Goal: Task Accomplishment & Management: Complete application form

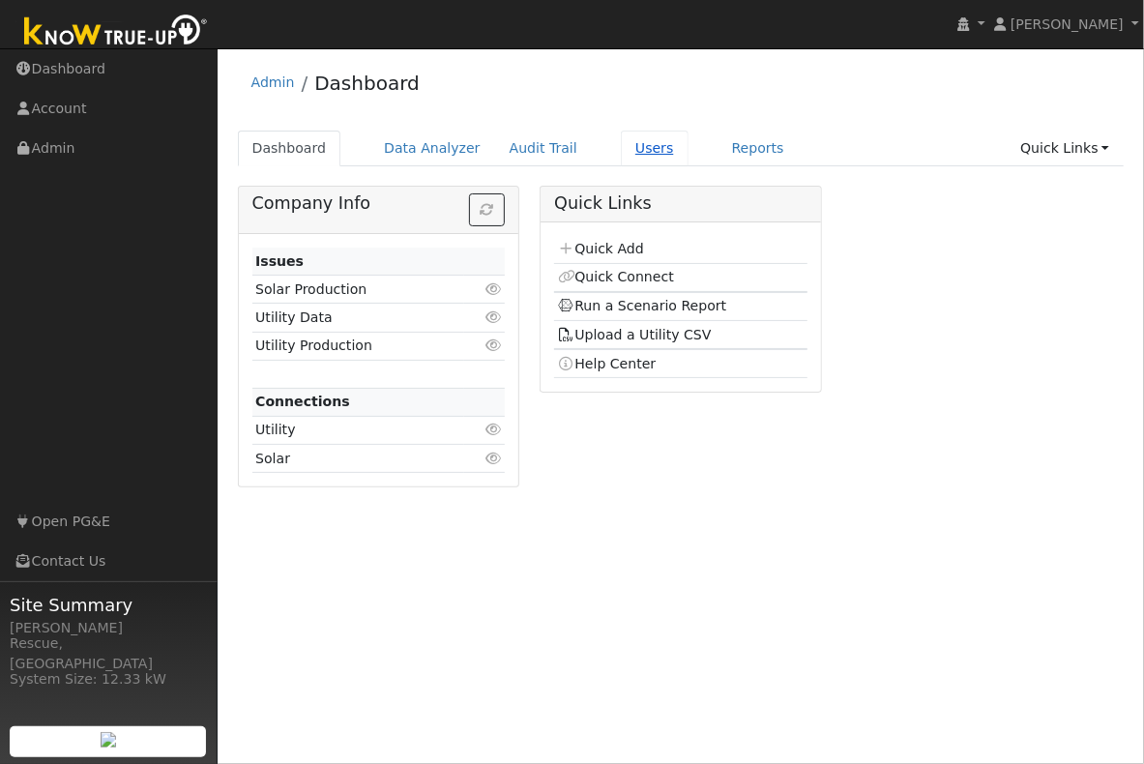
click at [635, 153] on link "Users" at bounding box center [655, 149] width 68 height 36
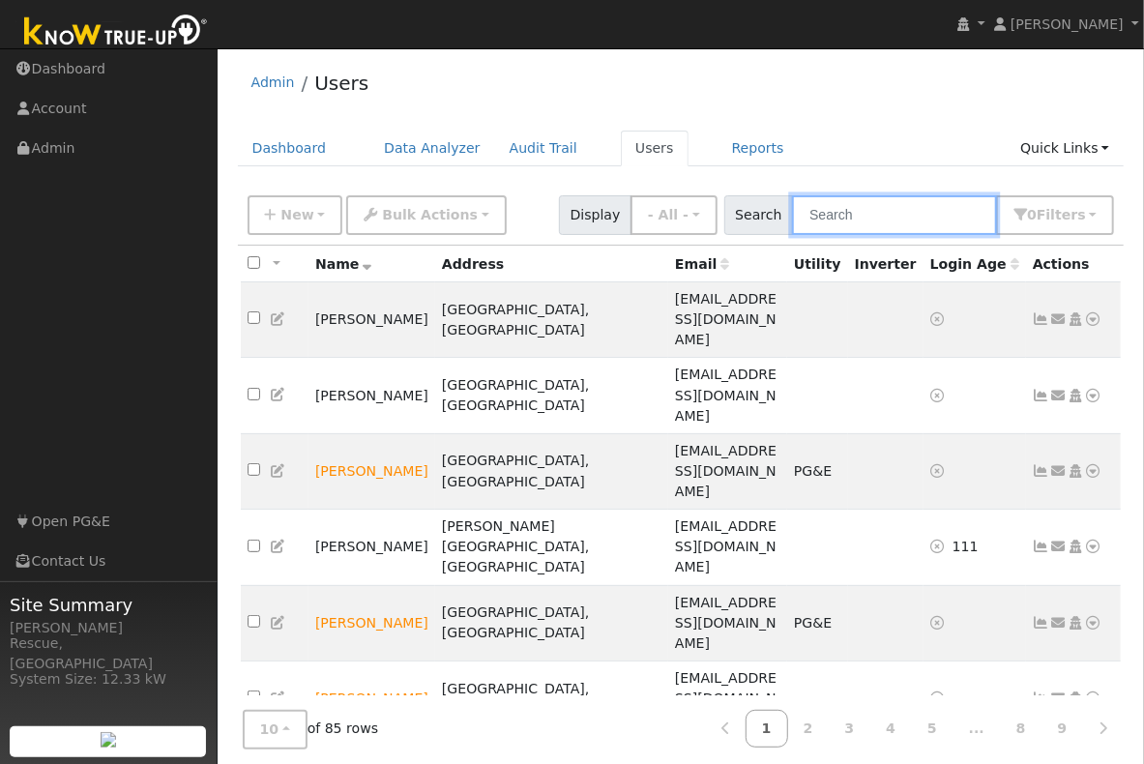
click at [872, 200] on input "text" at bounding box center [894, 215] width 205 height 40
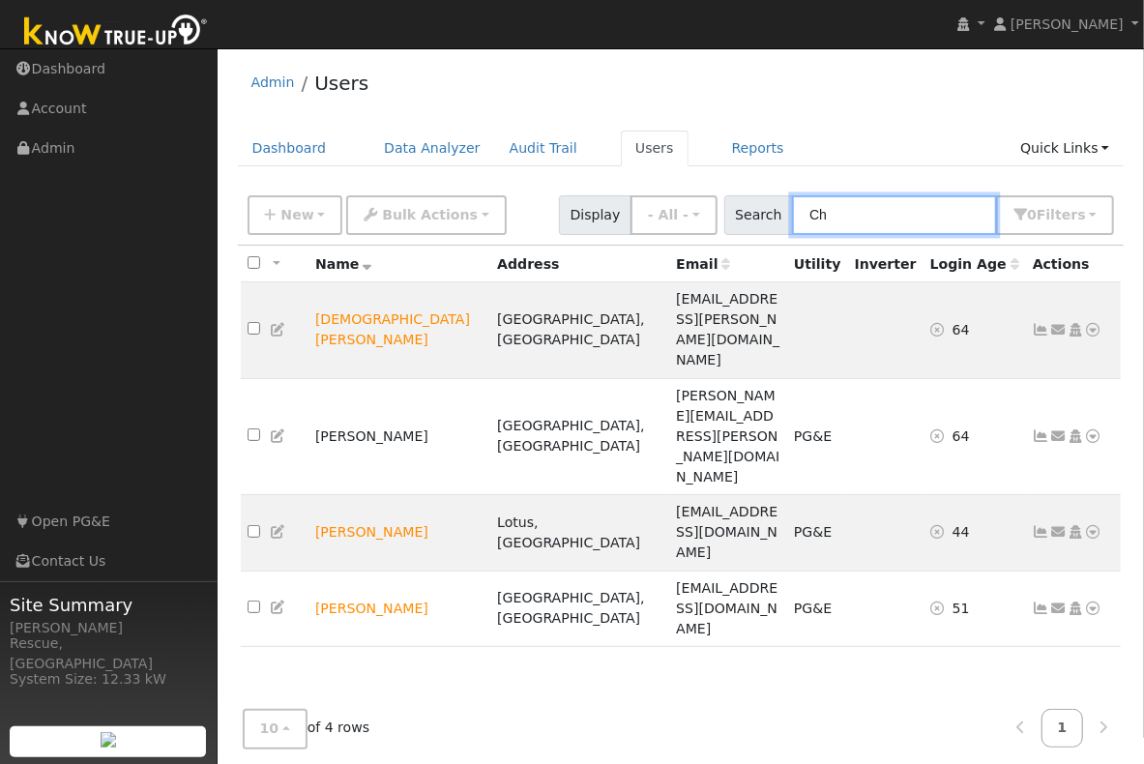
type input "C"
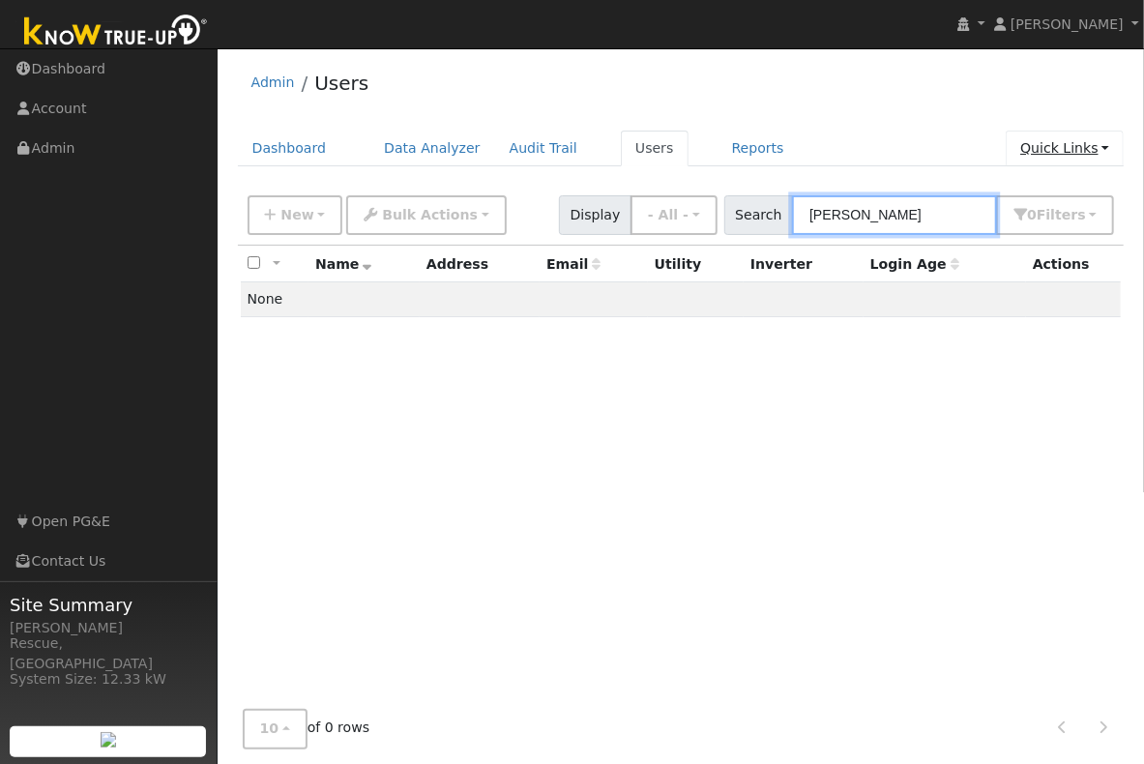
type input "Harry"
click at [1045, 151] on link "Quick Links" at bounding box center [1065, 149] width 118 height 36
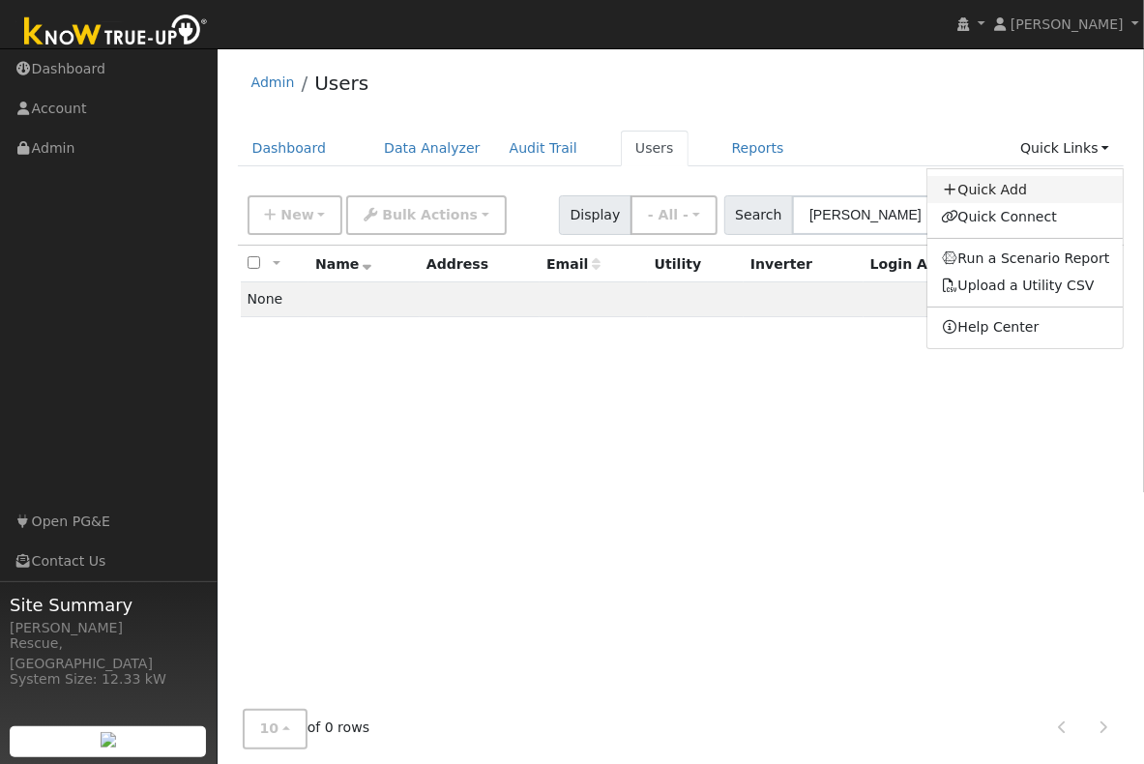
click at [1007, 194] on link "Quick Add" at bounding box center [1026, 189] width 196 height 27
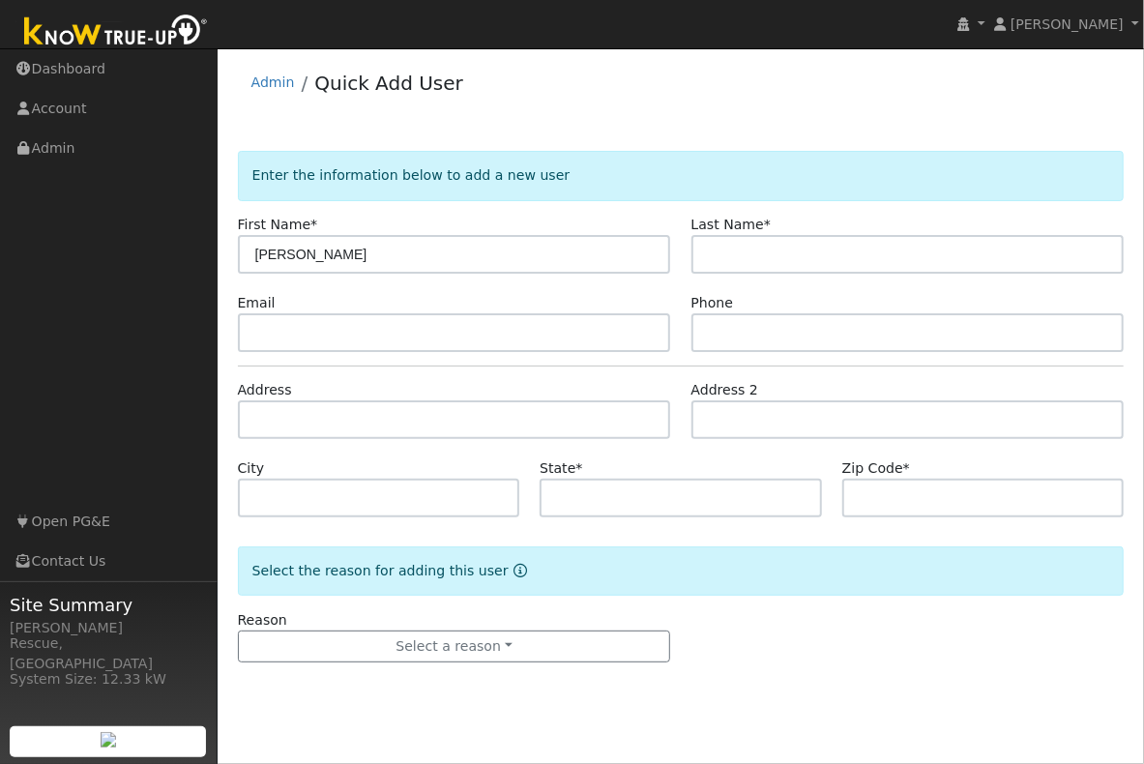
type input "[PERSON_NAME]"
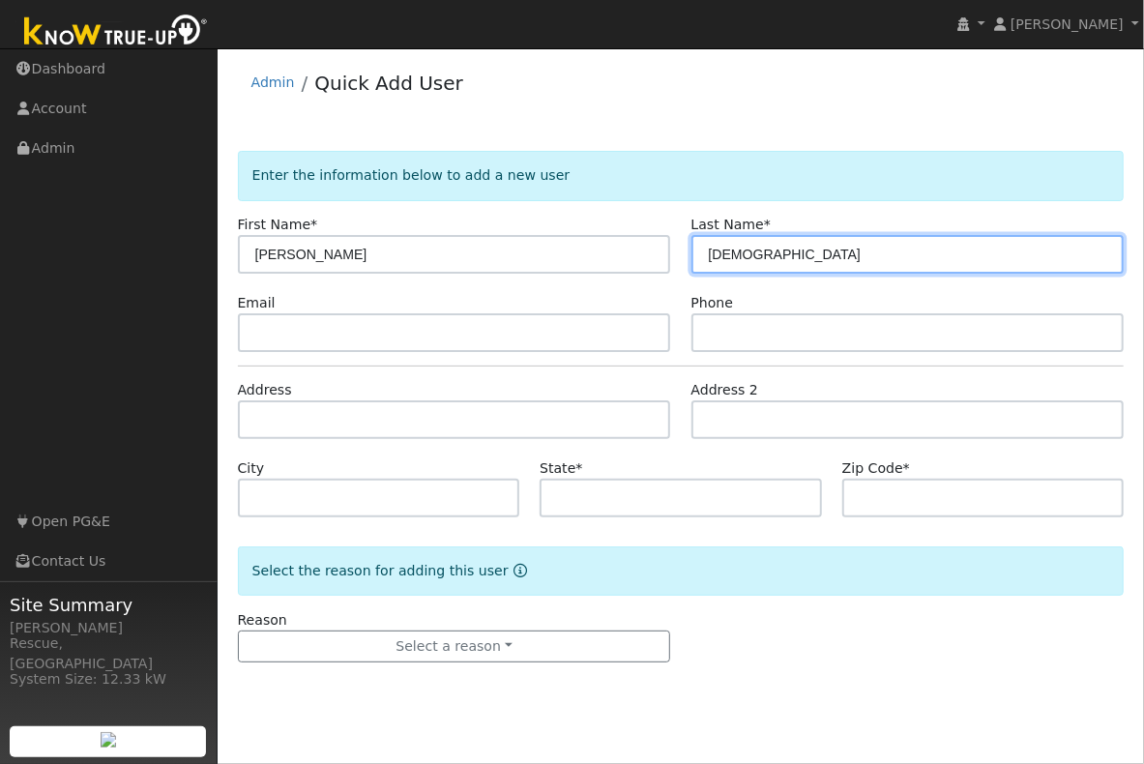
type input "Christfeild"
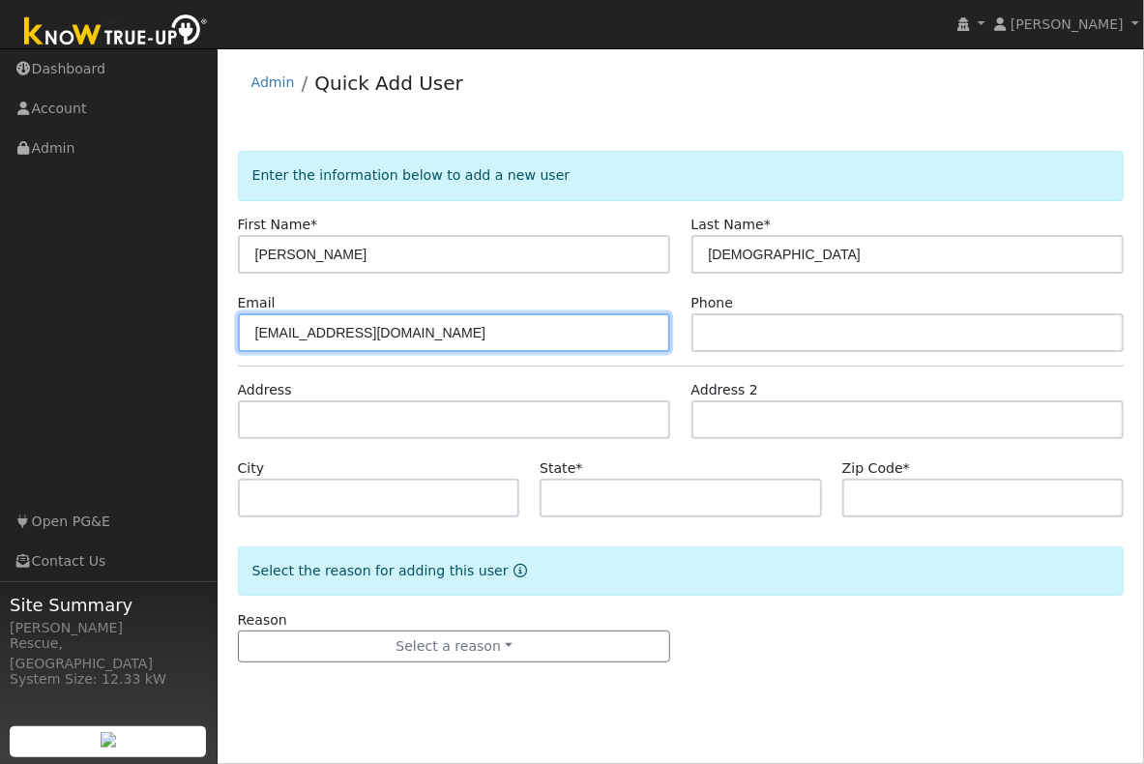
type input "mill3272@gmail.com"
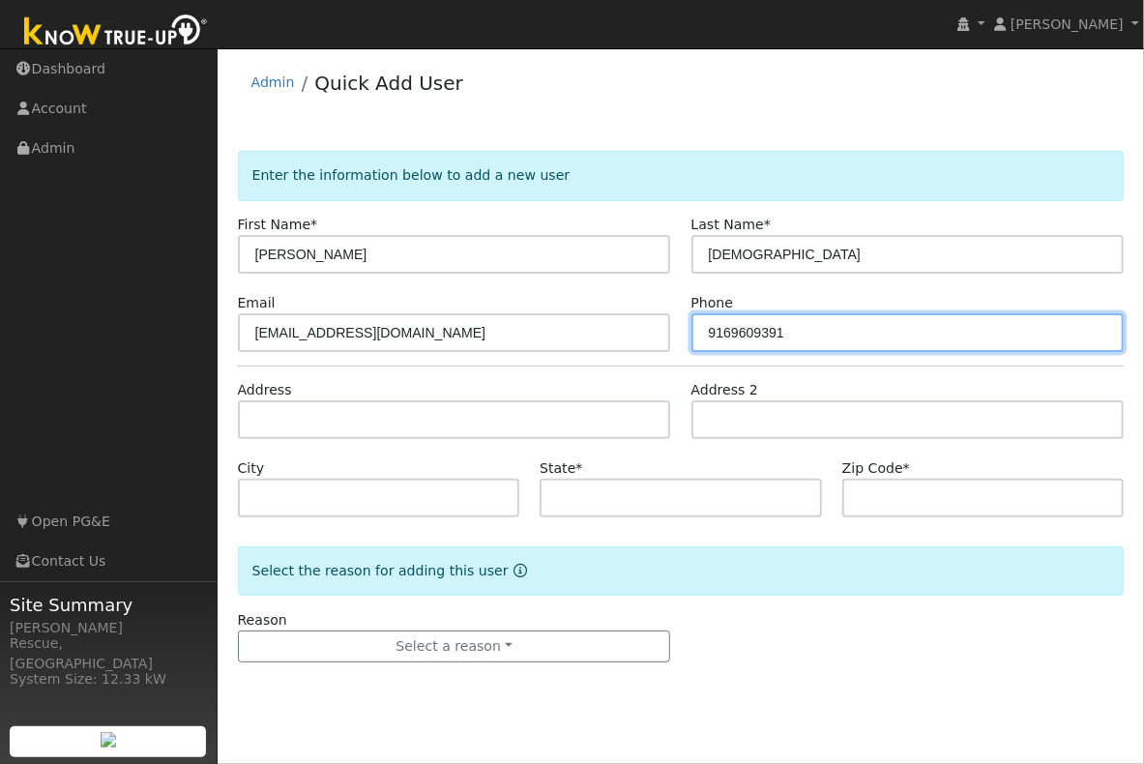
type input "9169609391"
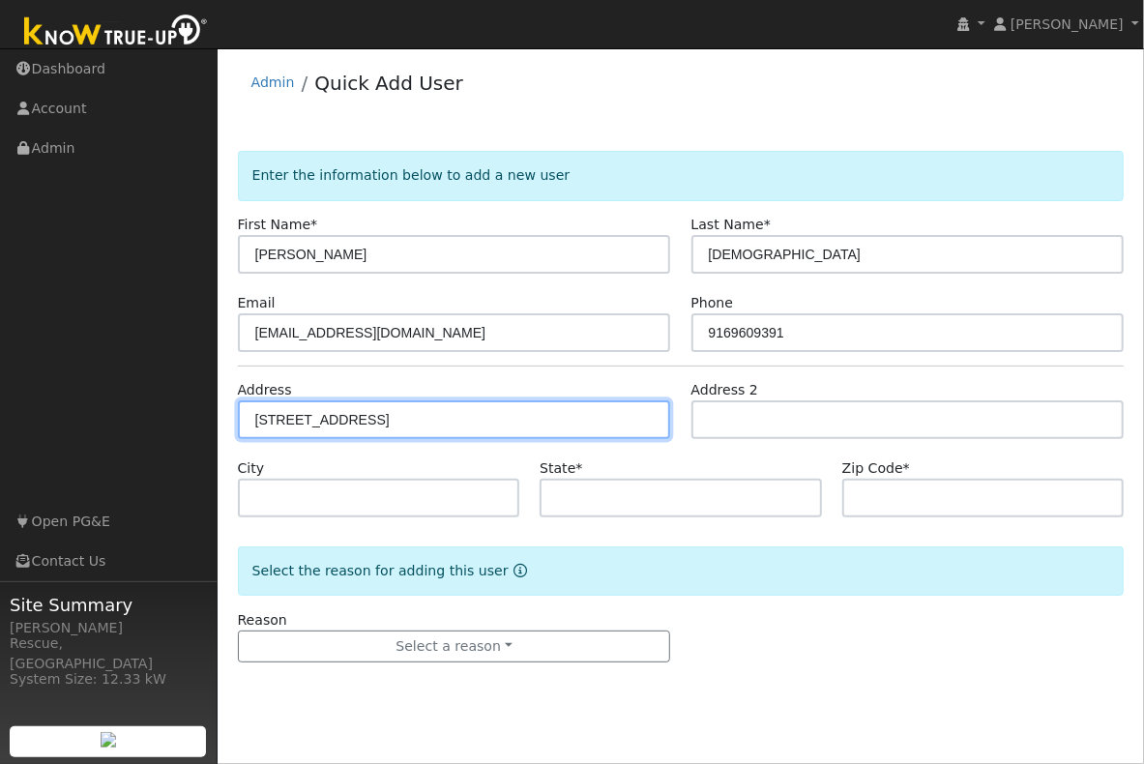
type input "4840 French Creek Road"
type input "Shingle Springs"
type input "CA"
type input "95682"
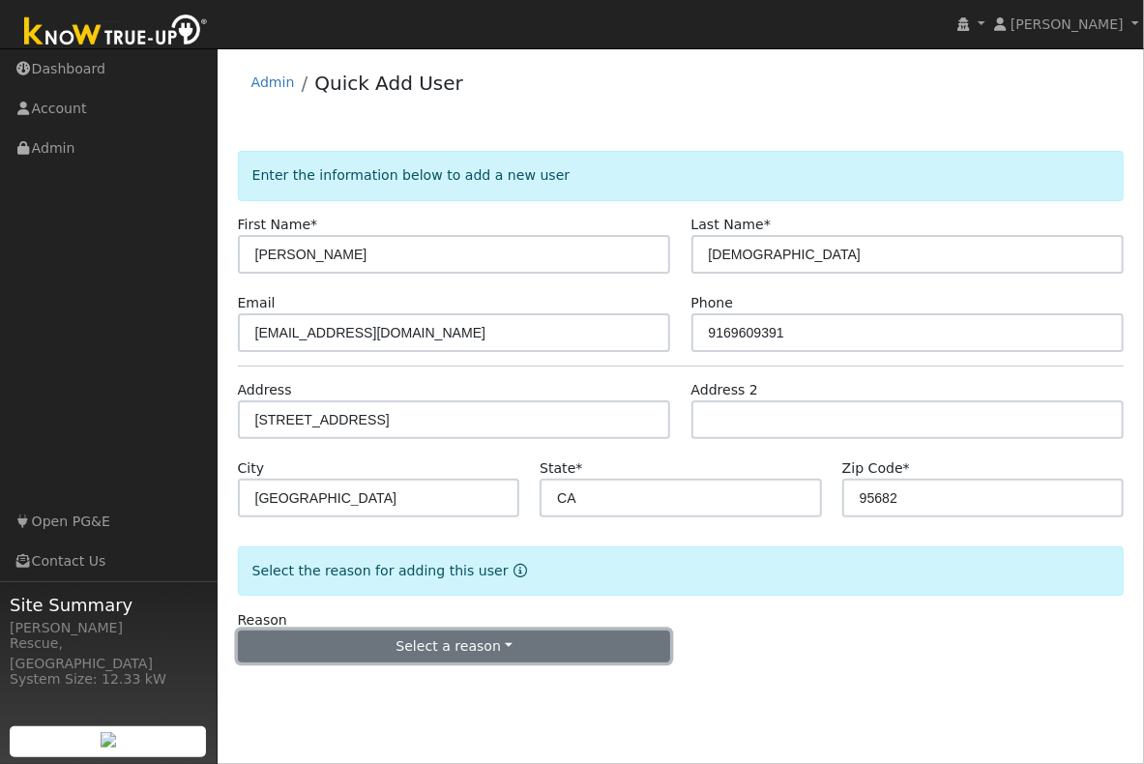
drag, startPoint x: 478, startPoint y: 654, endPoint x: 480, endPoint y: 644, distance: 9.9
click at [478, 654] on button "Select a reason" at bounding box center [454, 647] width 433 height 33
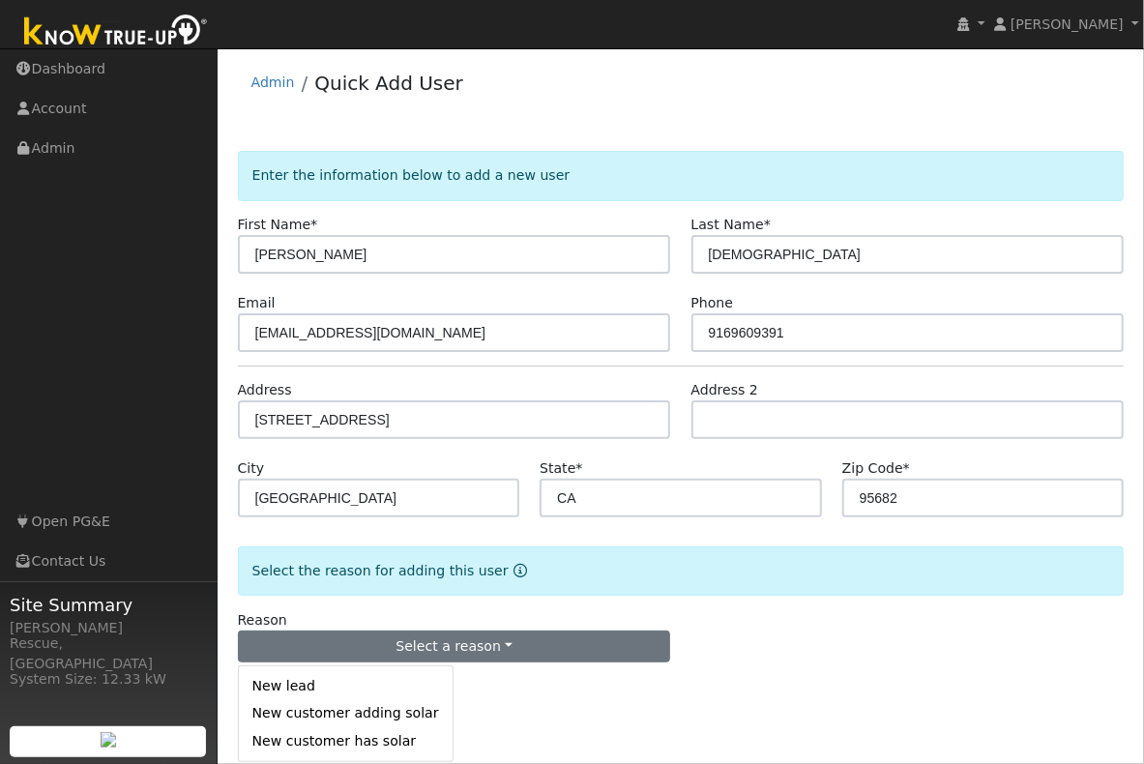
click at [331, 684] on link "New lead" at bounding box center [346, 686] width 214 height 27
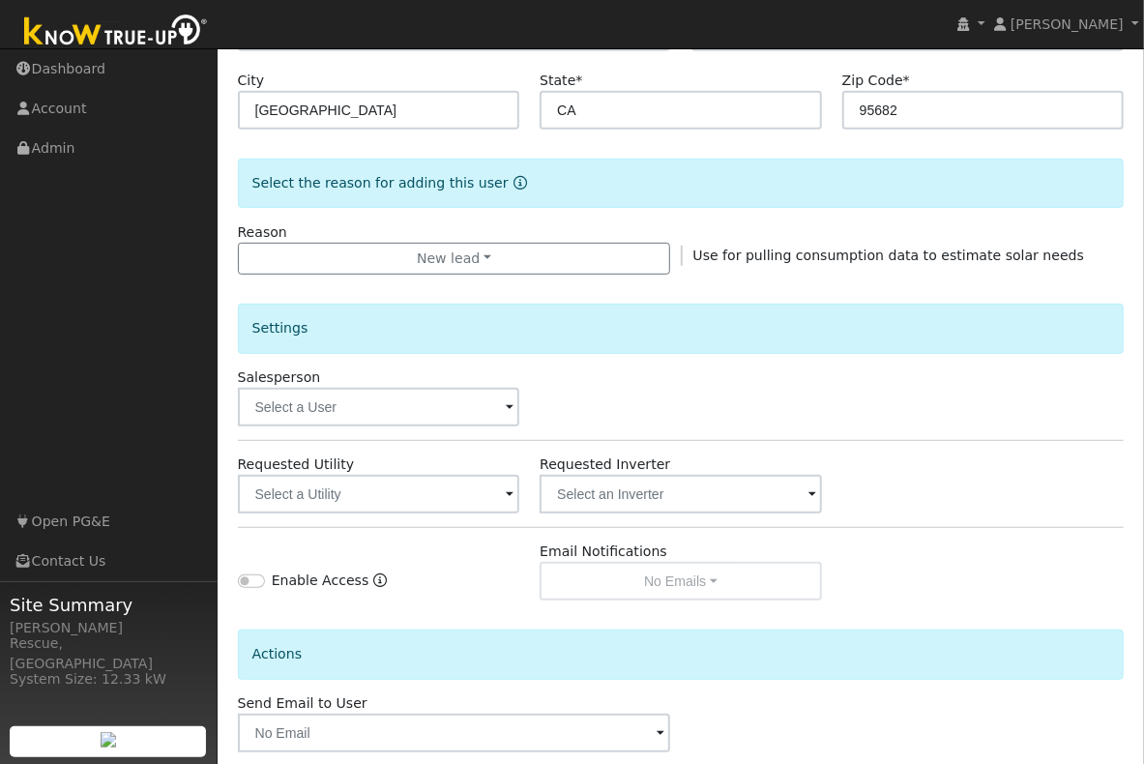
scroll to position [406, 0]
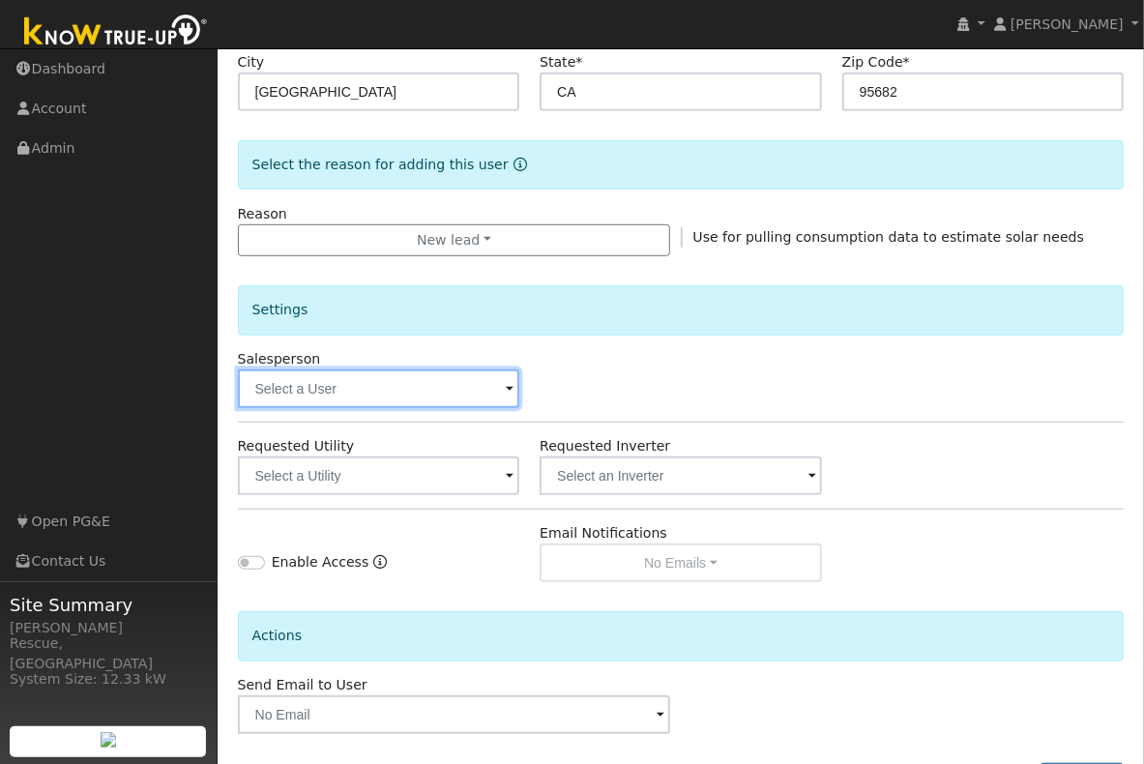
click at [404, 400] on input "text" at bounding box center [379, 389] width 282 height 39
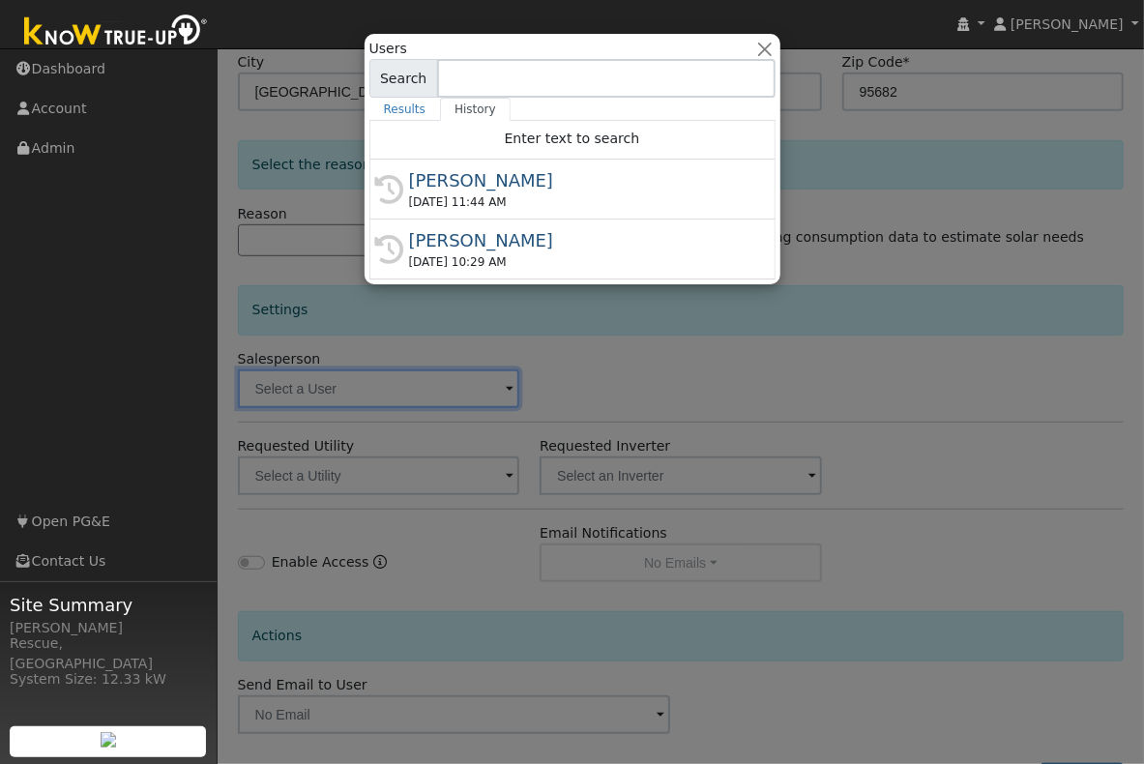
click at [529, 203] on div "09/30/2025 11:44 AM" at bounding box center [581, 201] width 344 height 17
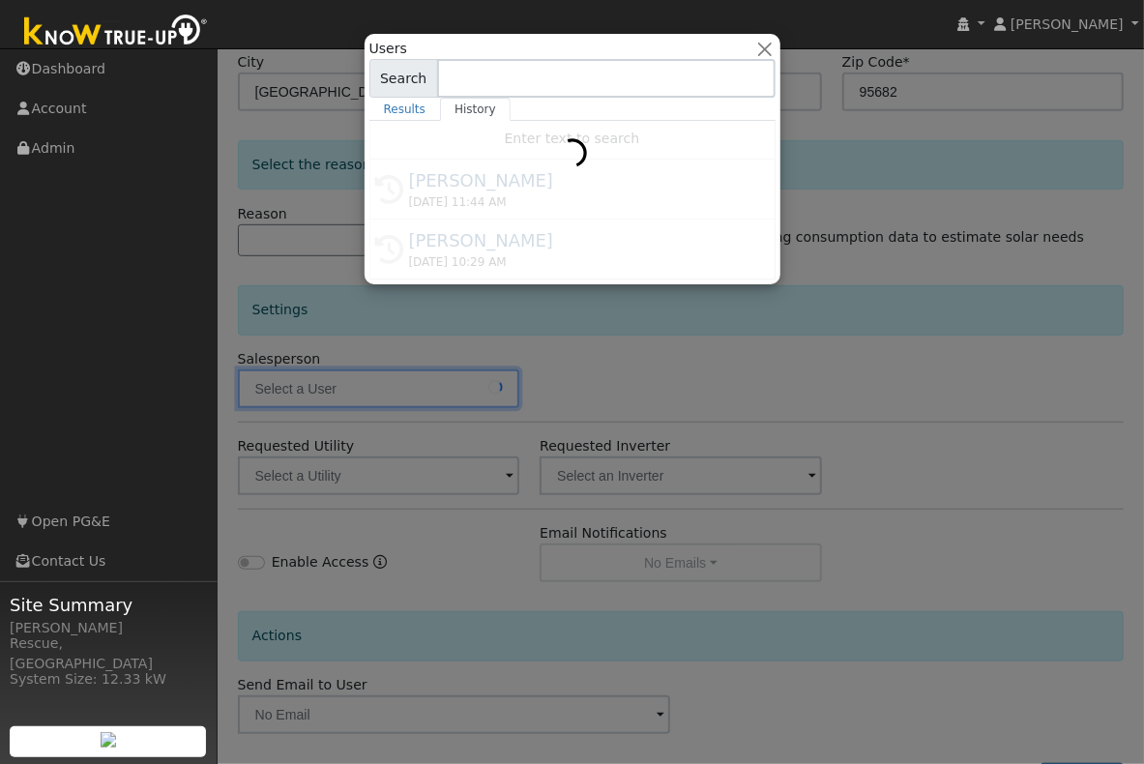
type input "[PERSON_NAME]"
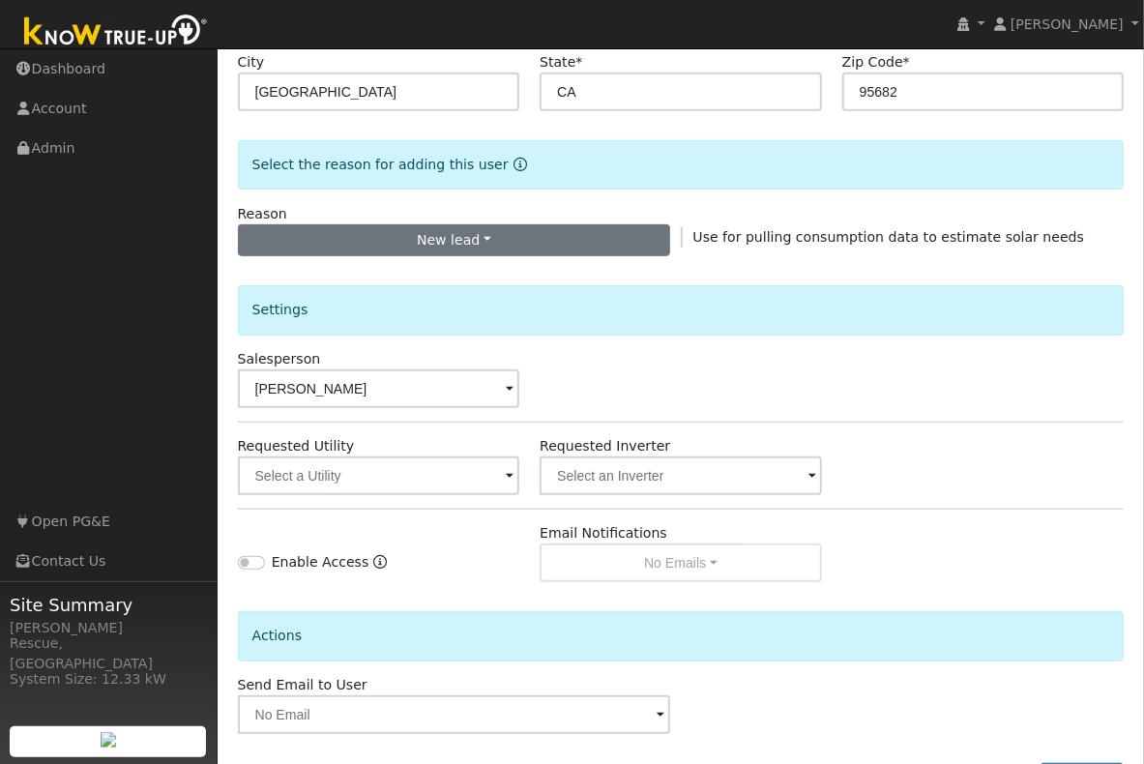
click at [471, 257] on div "Settings" at bounding box center [680, 302] width 907 height 92
click at [477, 242] on button "New lead" at bounding box center [454, 240] width 433 height 33
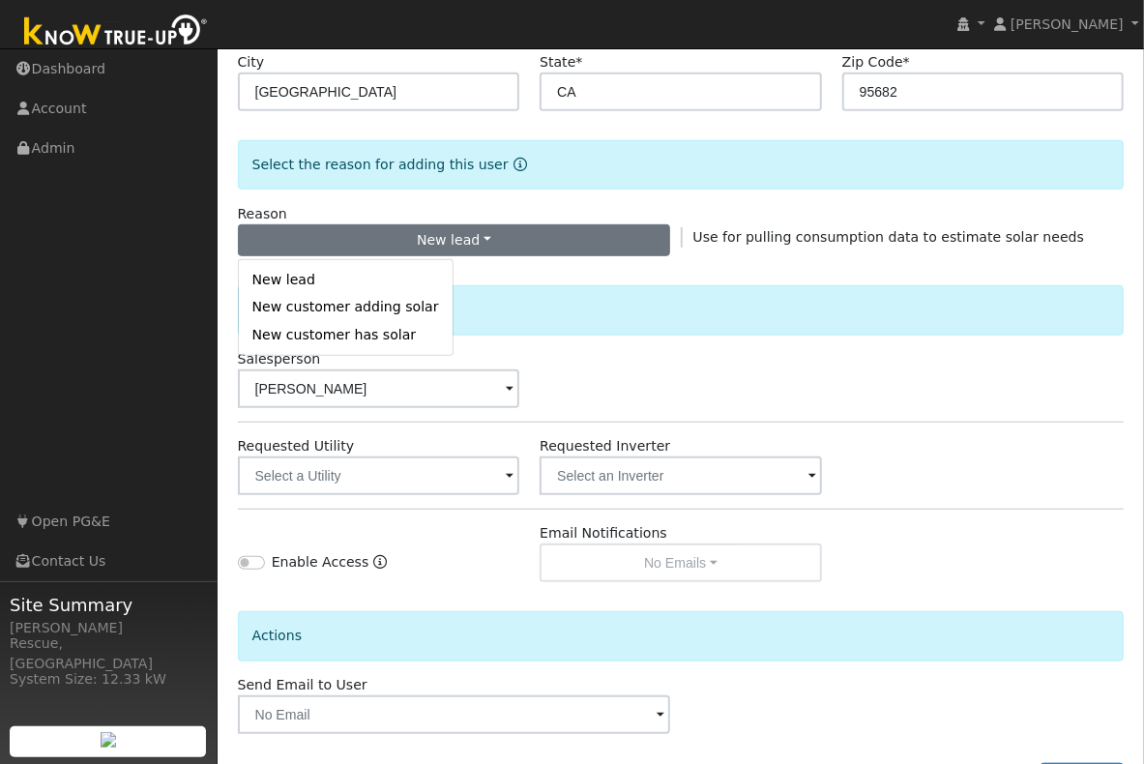
click at [390, 333] on link "New customer has solar" at bounding box center [346, 334] width 214 height 27
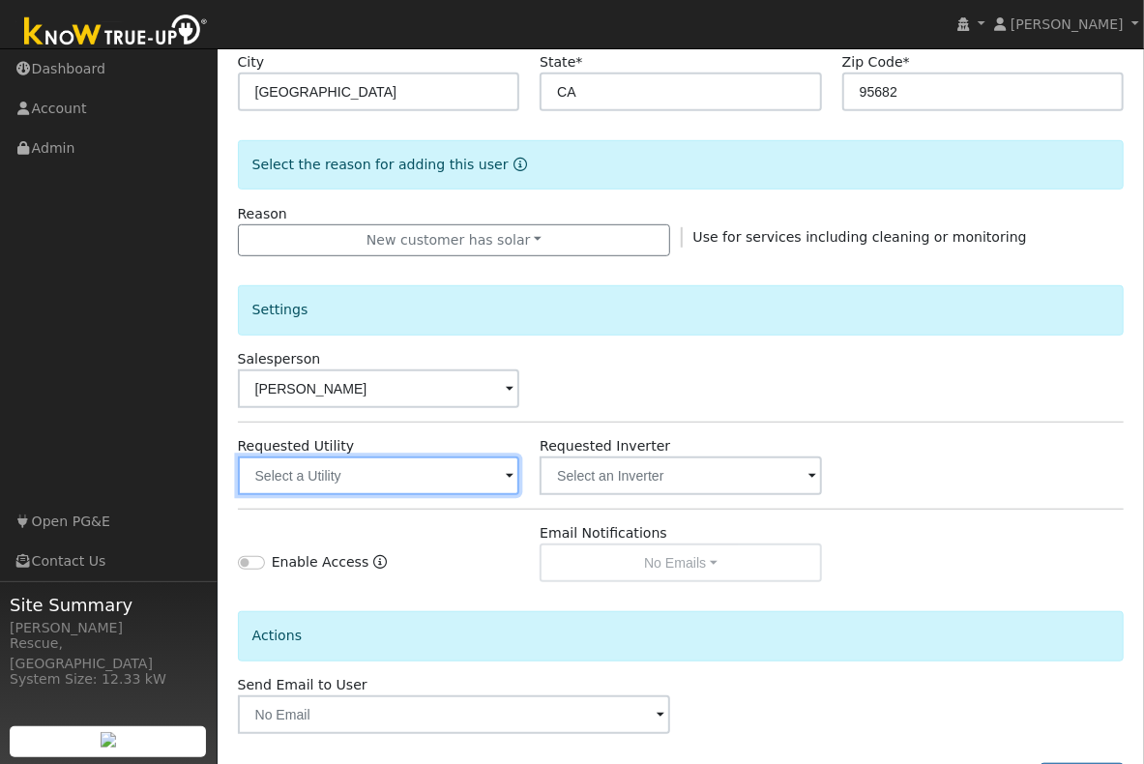
click at [382, 471] on input "text" at bounding box center [379, 476] width 282 height 39
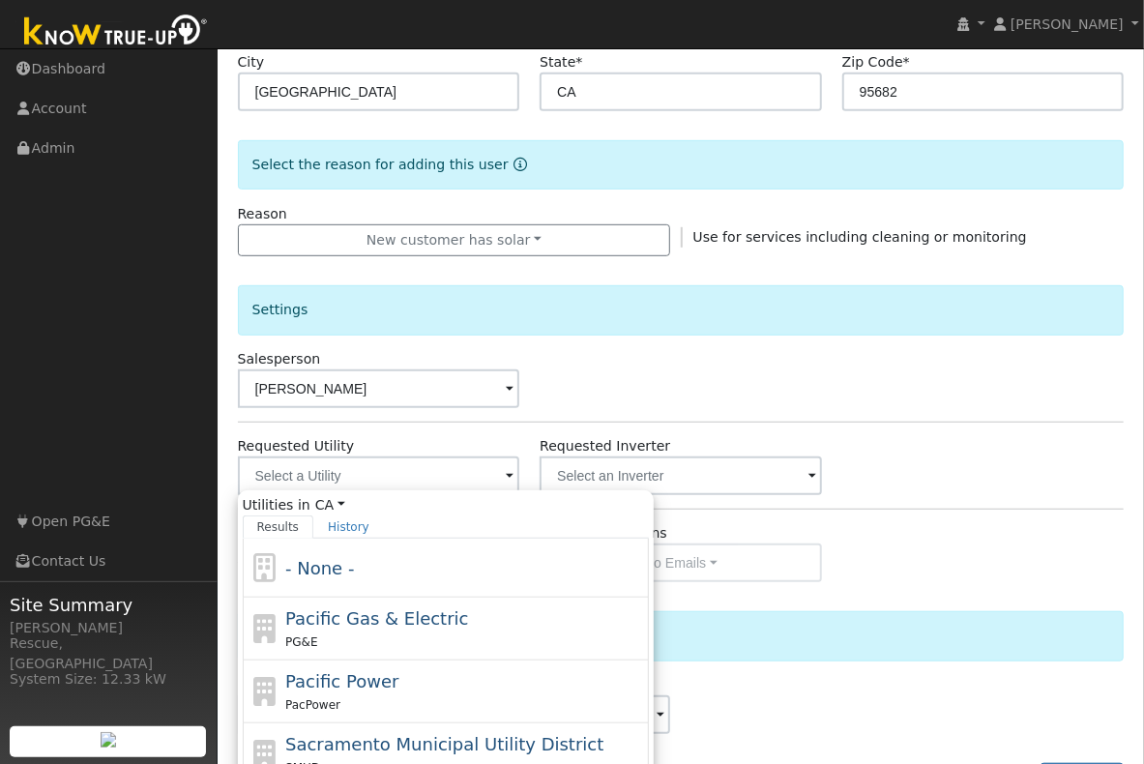
click at [342, 603] on div "Pacific Gas & Electric PG&E" at bounding box center [446, 629] width 406 height 63
type input "Pacific Gas & Electric"
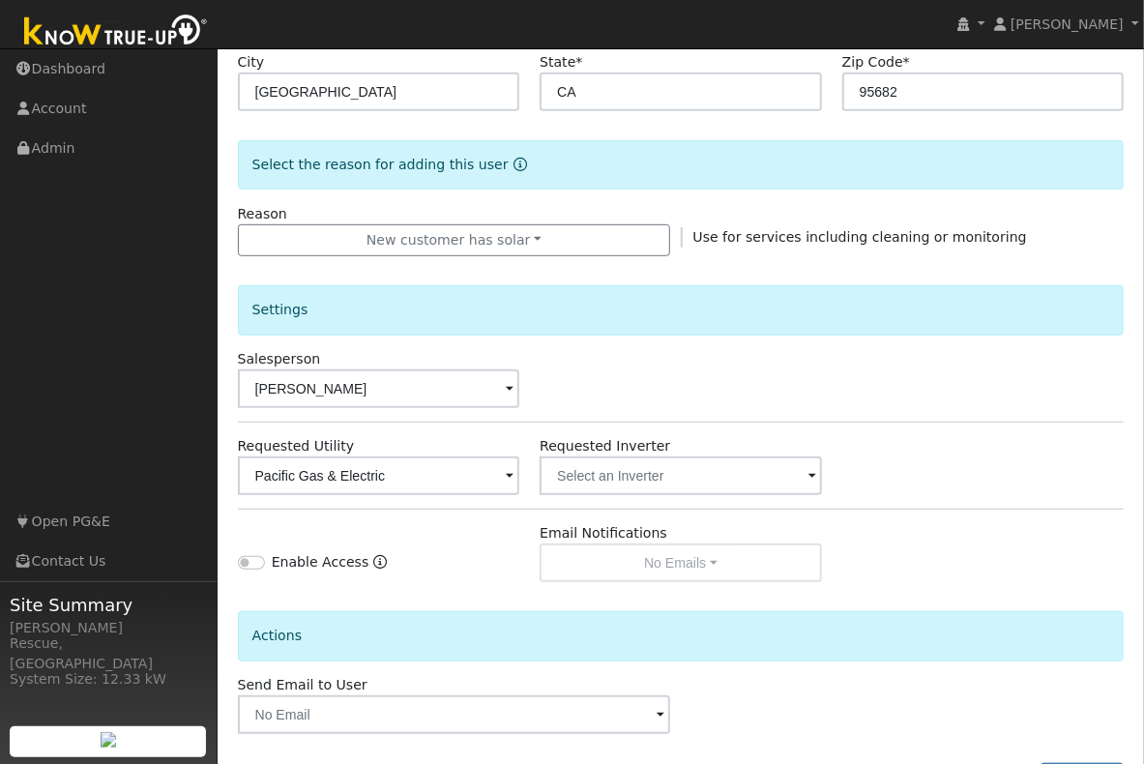
scroll to position [486, 0]
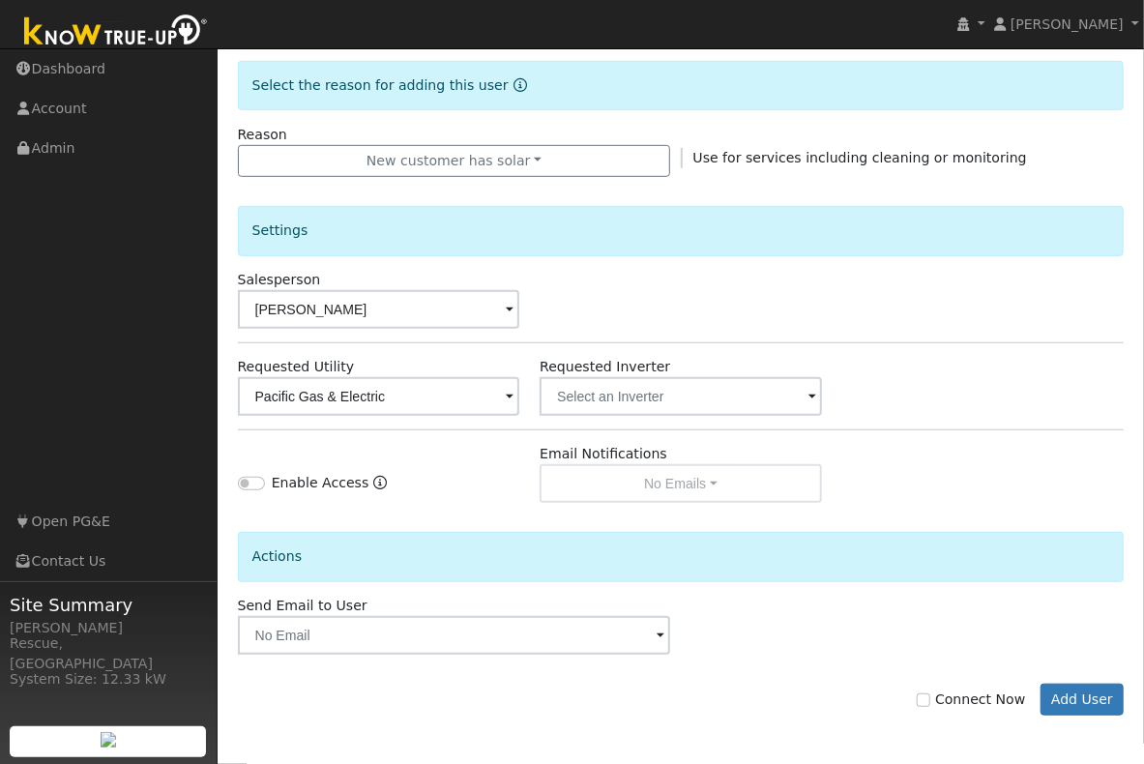
click at [961, 691] on label "Connect Now" at bounding box center [971, 700] width 108 height 20
click at [931, 694] on input "Connect Now" at bounding box center [924, 701] width 14 height 14
checkbox input "true"
drag, startPoint x: 1065, startPoint y: 695, endPoint x: 1107, endPoint y: 675, distance: 45.9
click at [1065, 695] on button "Add User" at bounding box center [1083, 700] width 84 height 33
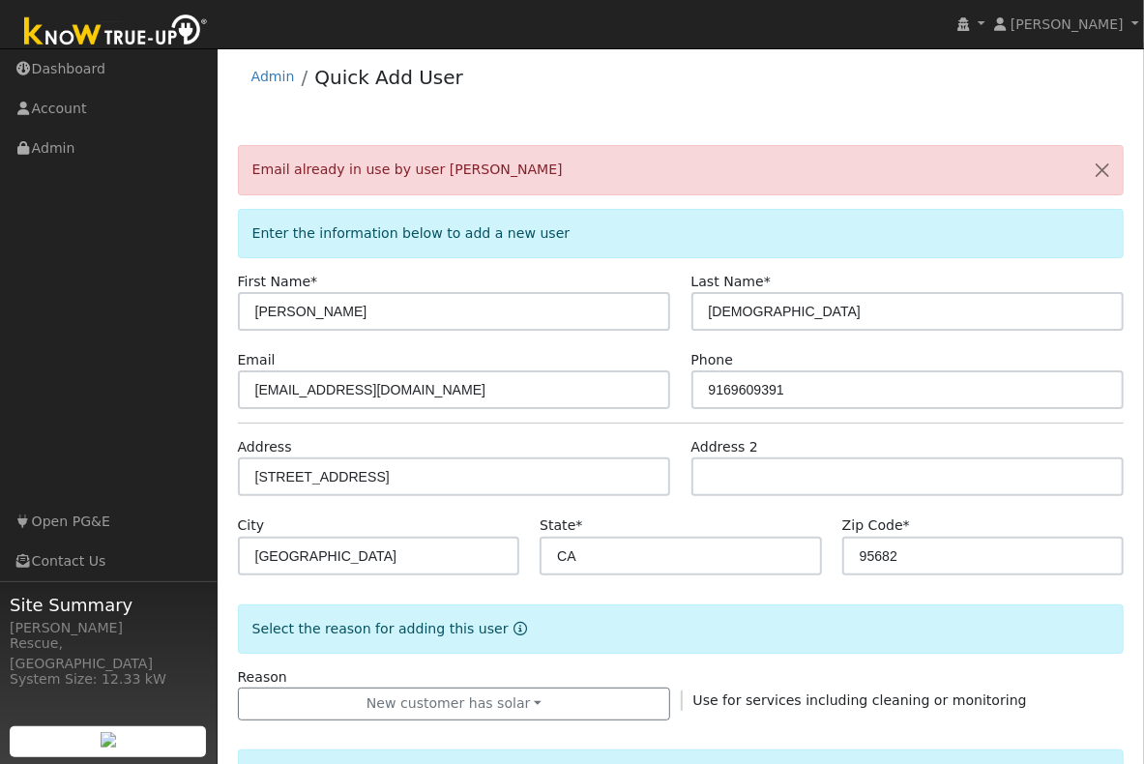
scroll to position [0, 0]
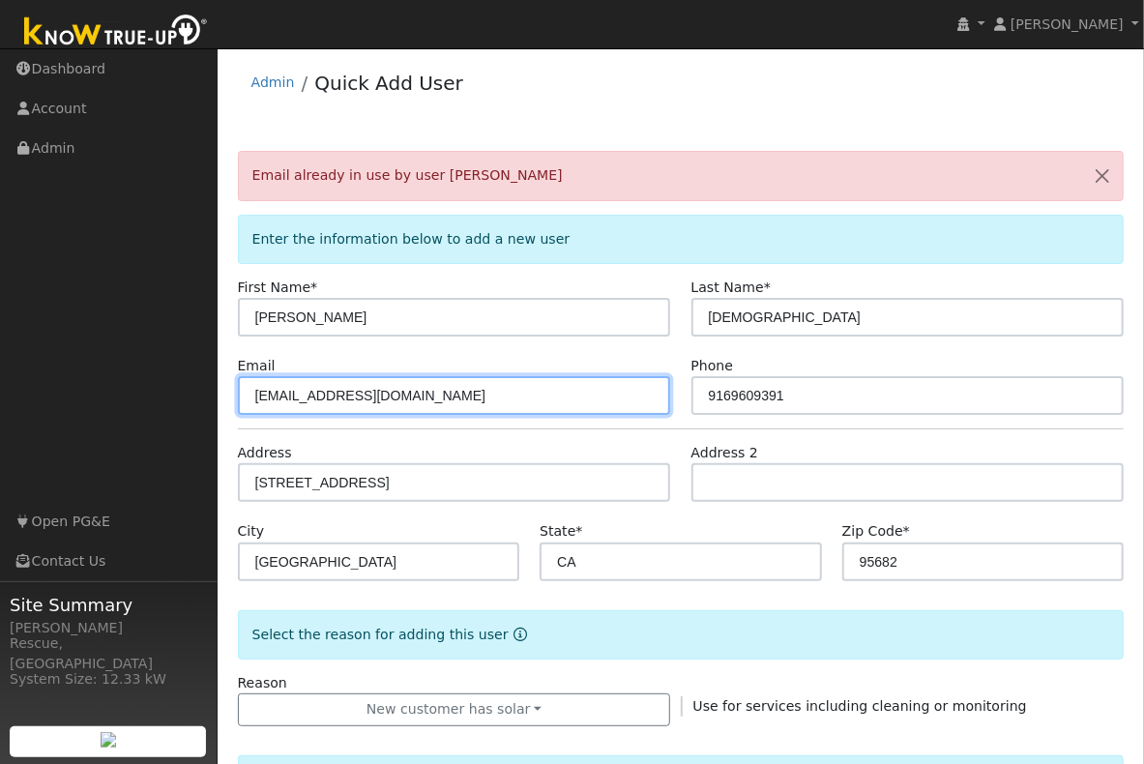
click at [392, 379] on input "mill3272@gmail.com" at bounding box center [454, 395] width 433 height 39
drag, startPoint x: 356, startPoint y: 398, endPoint x: 205, endPoint y: 388, distance: 151.2
click at [203, 389] on div "installed Meghan Stimmler Meghan Stimmler Profile My Company Help Center Terms …" at bounding box center [572, 680] width 1144 height 1265
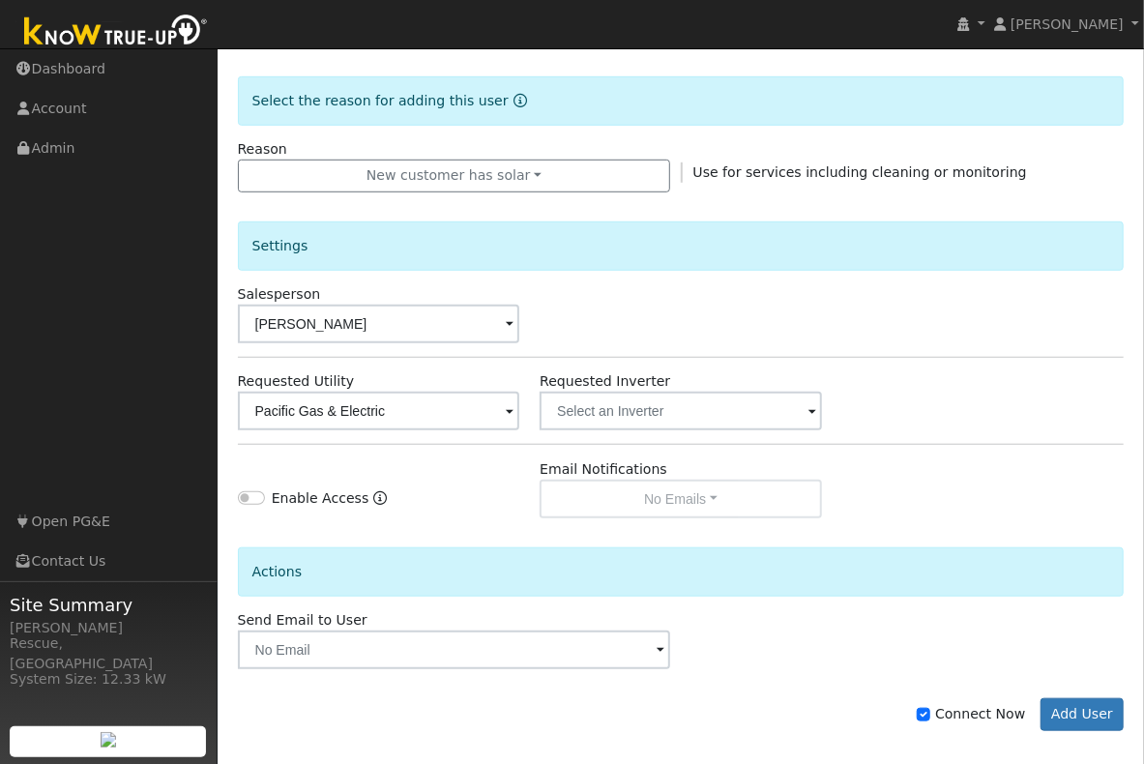
scroll to position [548, 0]
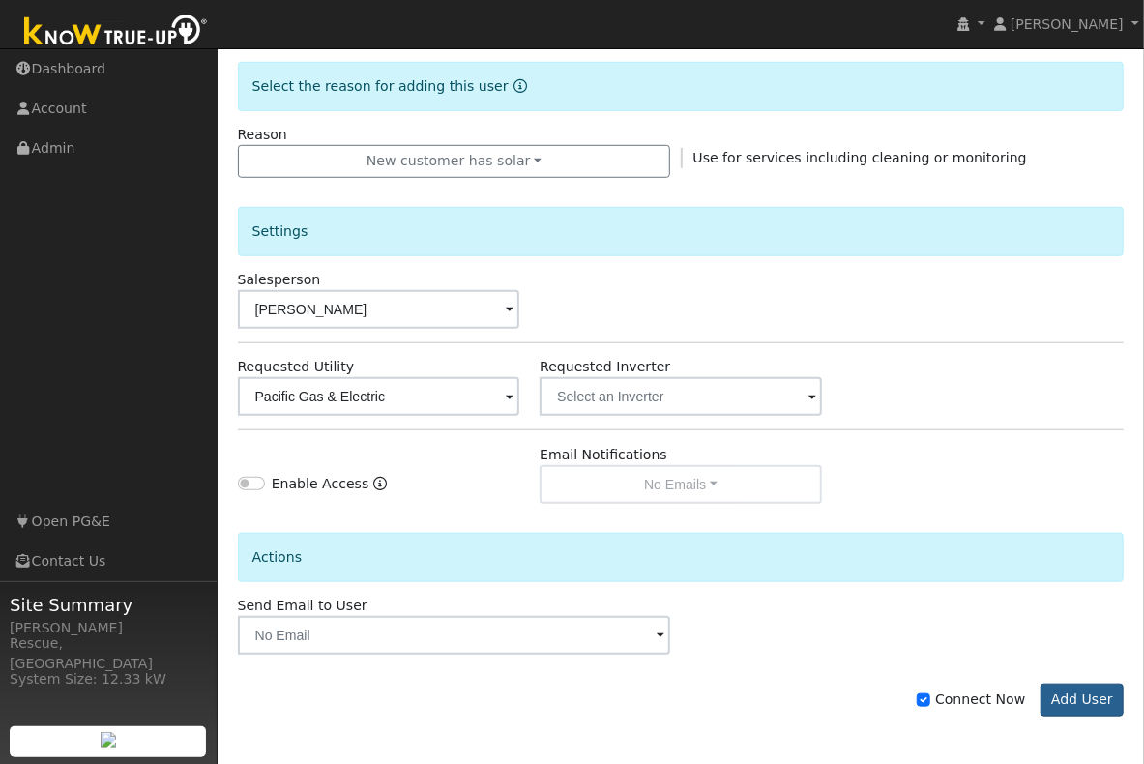
type input "info@solarhut.org"
click at [1077, 704] on button "Add User" at bounding box center [1083, 700] width 84 height 33
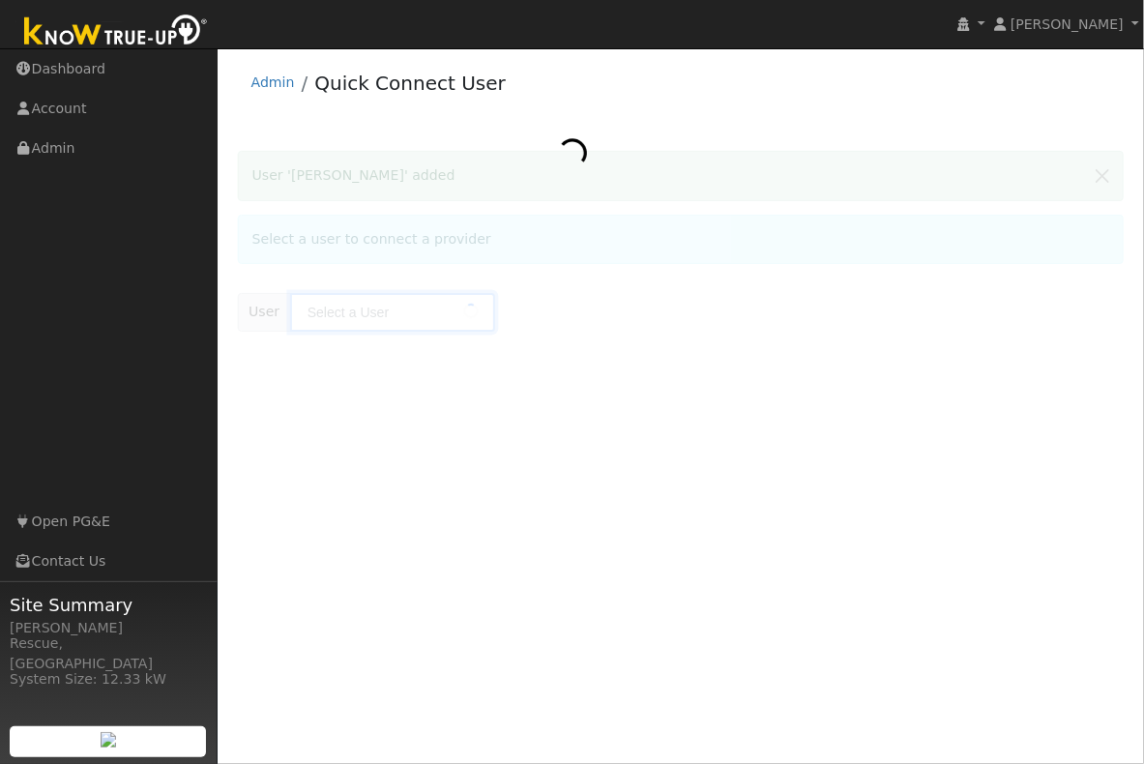
type input "[PERSON_NAME]"
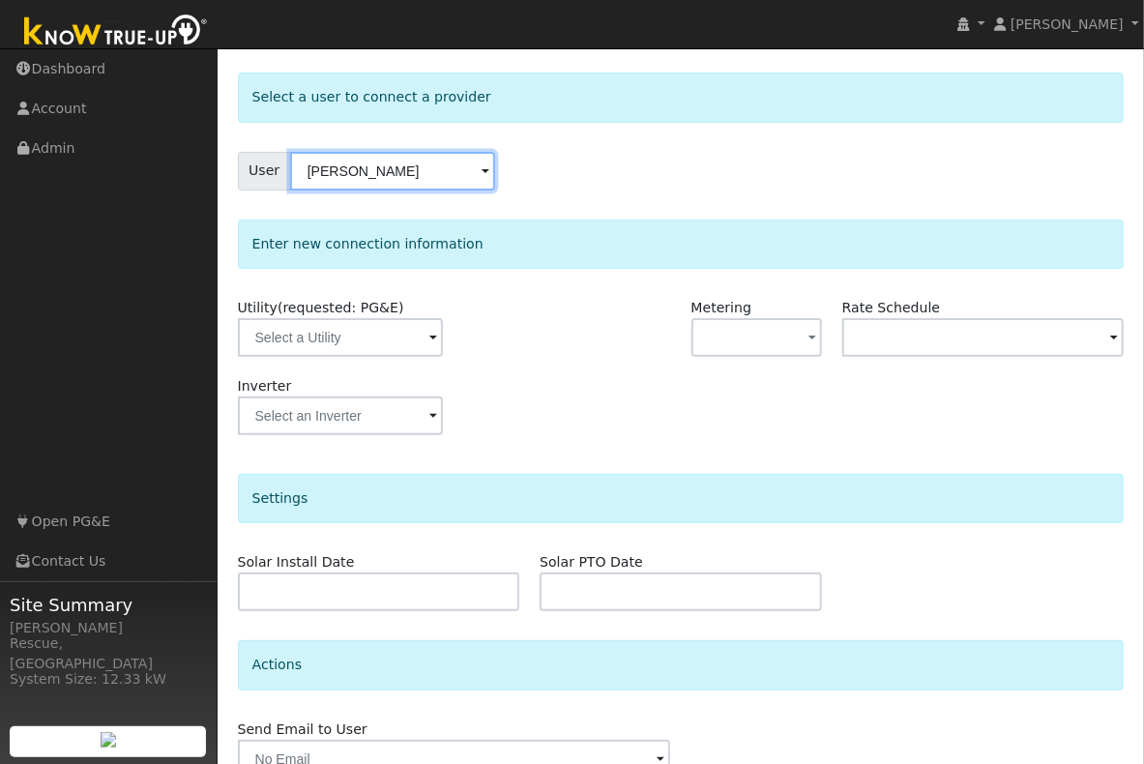
scroll to position [135, 0]
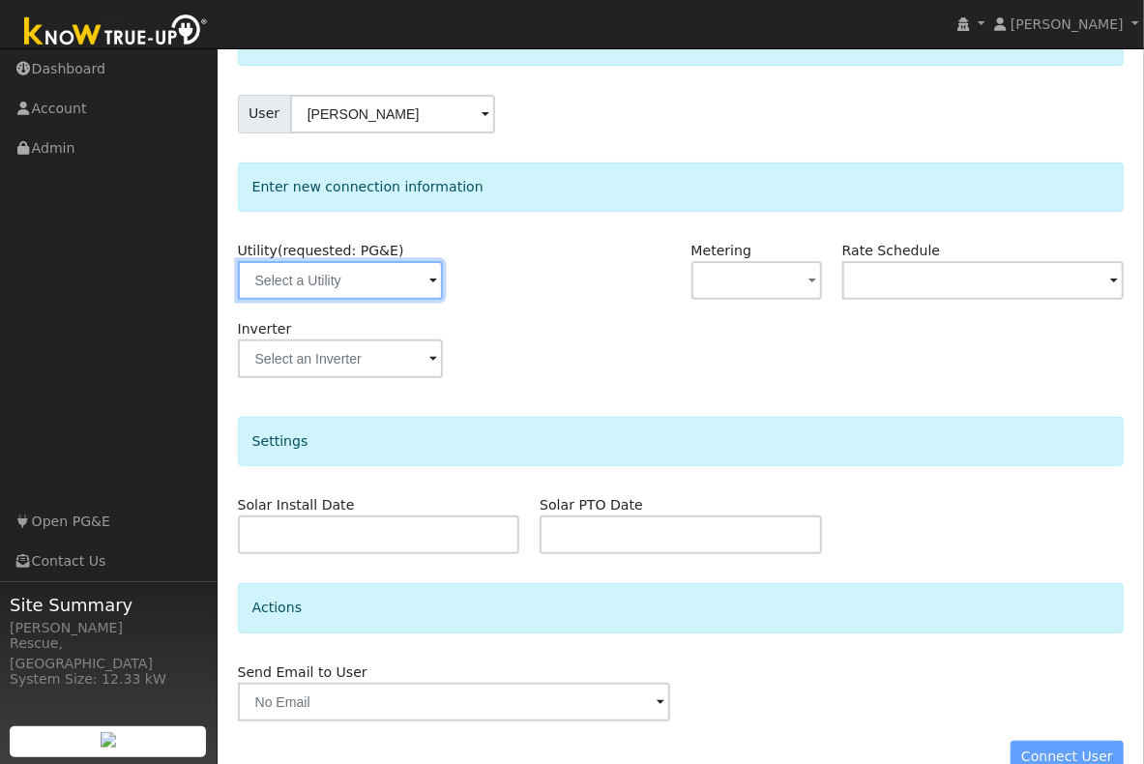
click at [359, 275] on input "text" at bounding box center [340, 280] width 205 height 39
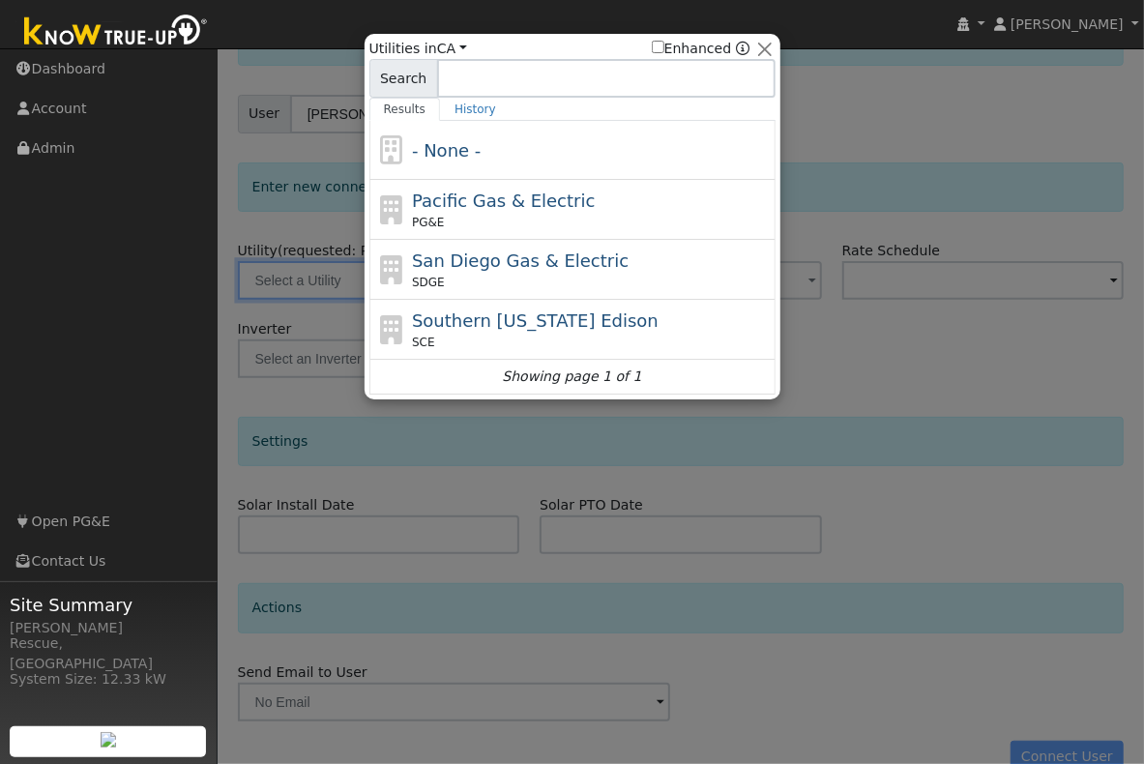
click at [533, 214] on div "PG&E" at bounding box center [591, 222] width 359 height 17
type input "PG&E"
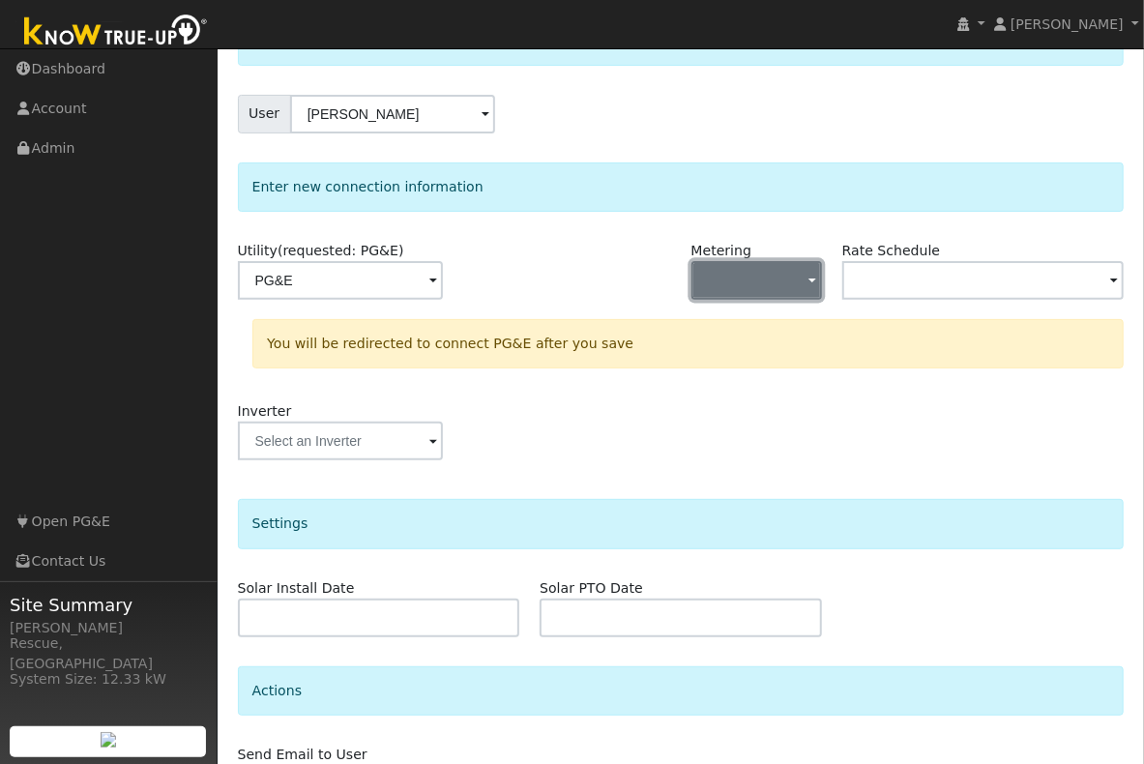
click at [776, 278] on button "button" at bounding box center [757, 280] width 131 height 39
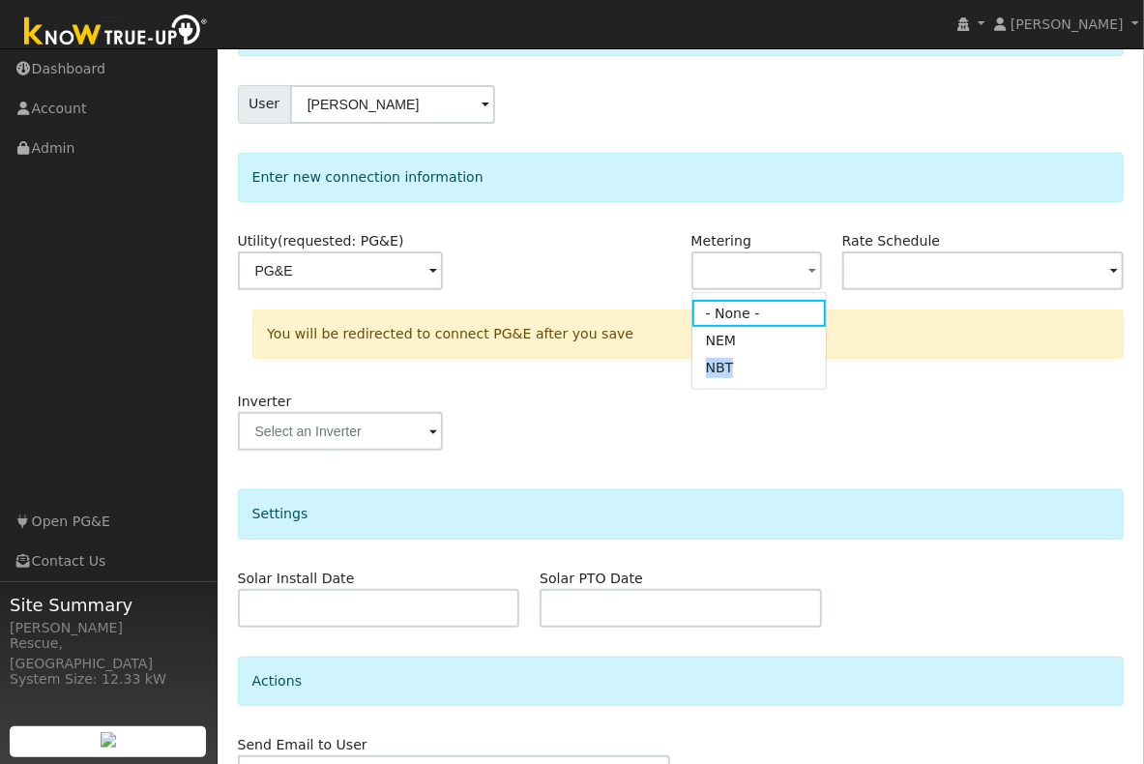
drag, startPoint x: 765, startPoint y: 344, endPoint x: 755, endPoint y: 370, distance: 27.3
click at [755, 370] on ul "- None - NEM NBT" at bounding box center [760, 340] width 136 height 97
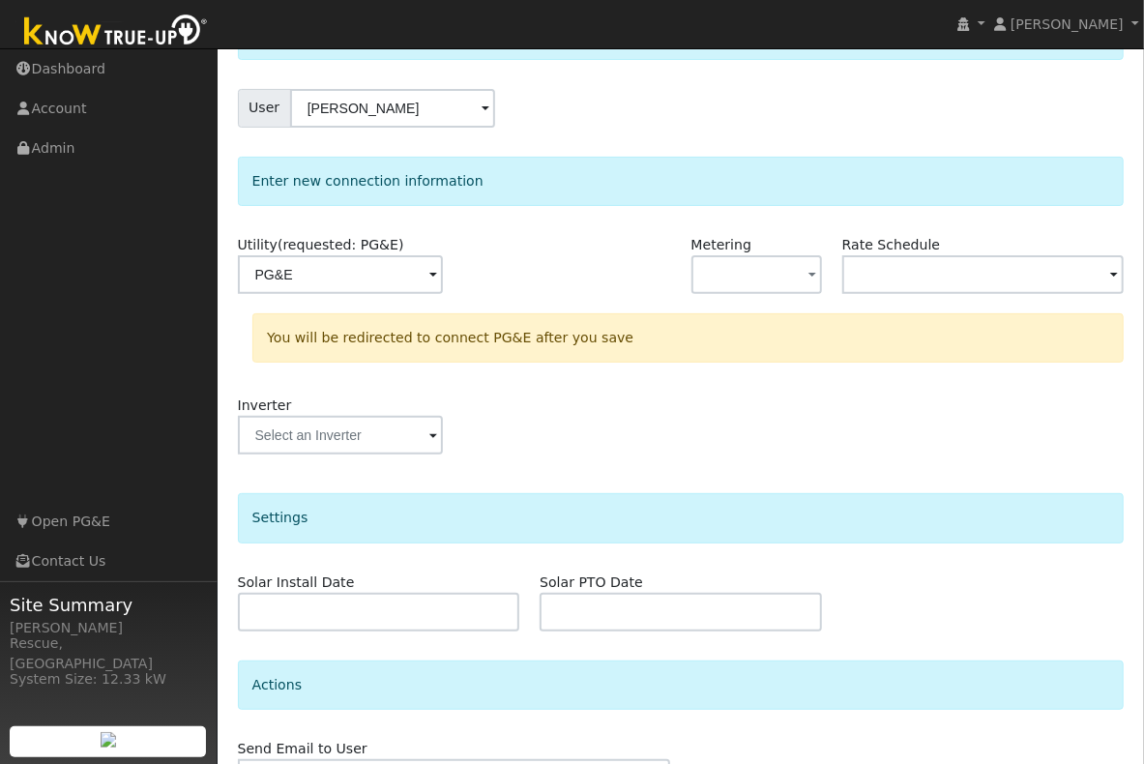
click at [755, 370] on div "You will be redirected to connect PG&E after you save" at bounding box center [689, 344] width 892 height 63
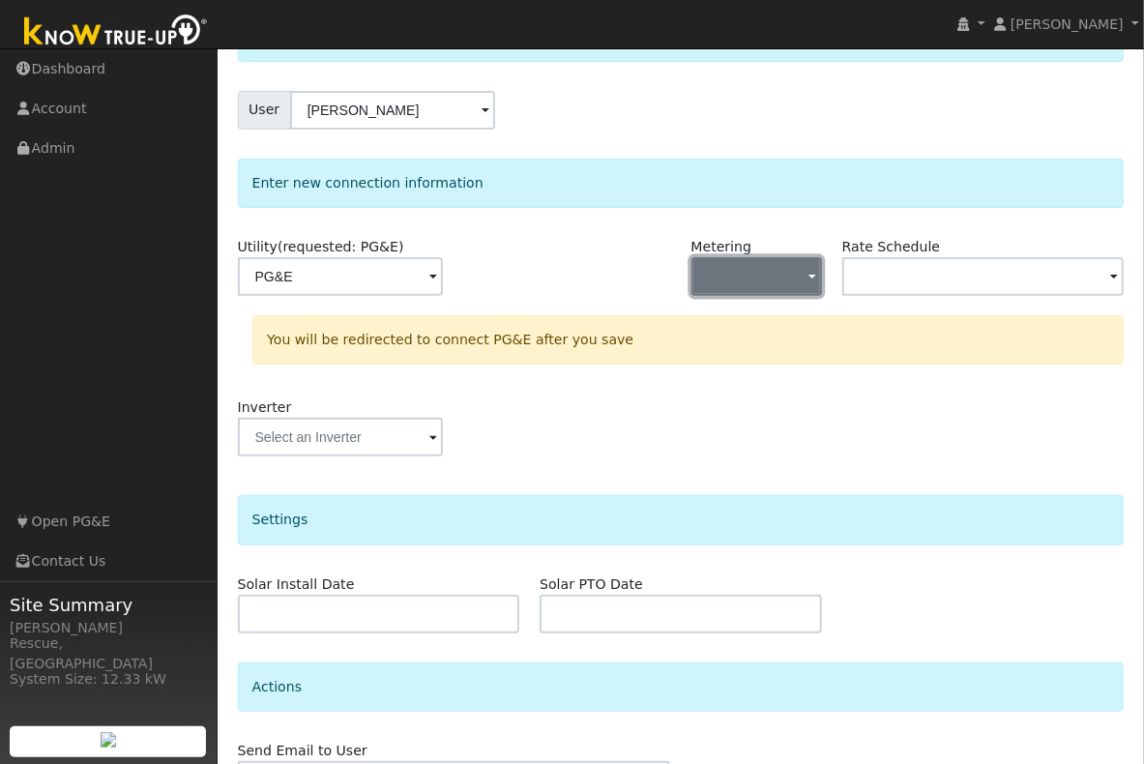
drag, startPoint x: 751, startPoint y: 267, endPoint x: 752, endPoint y: 293, distance: 26.1
click at [751, 267] on button "button" at bounding box center [757, 276] width 131 height 39
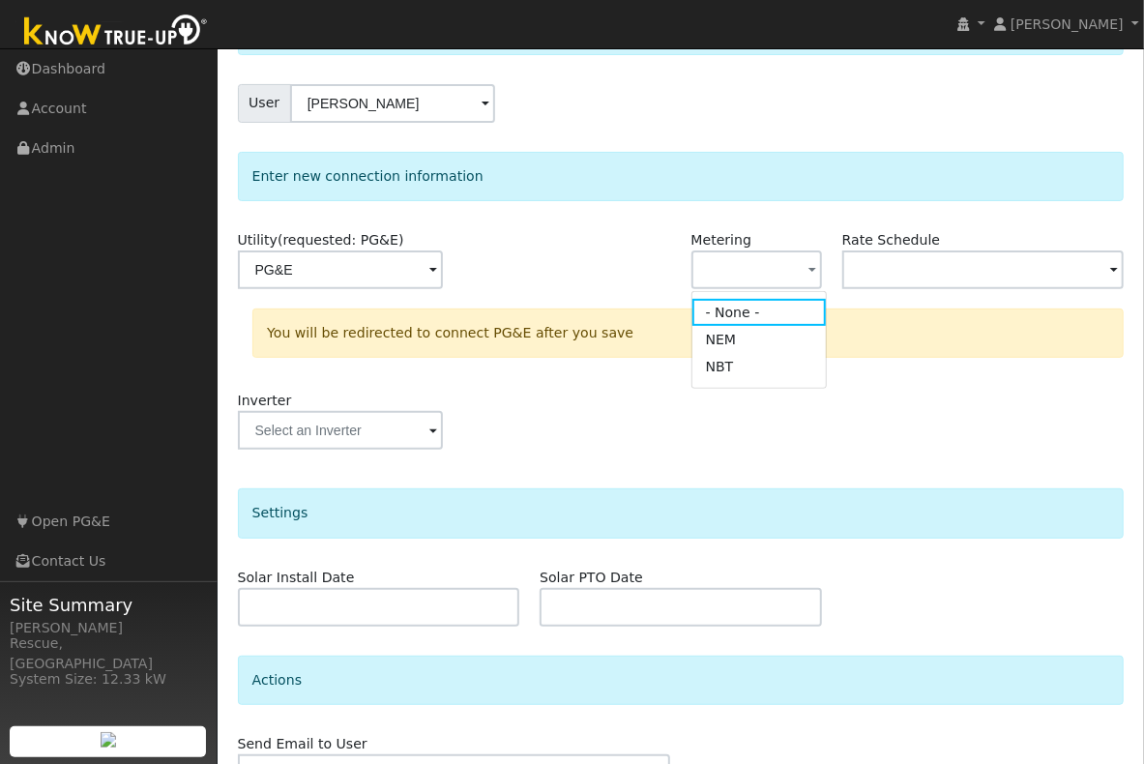
click at [732, 369] on link "NBT" at bounding box center [760, 367] width 134 height 27
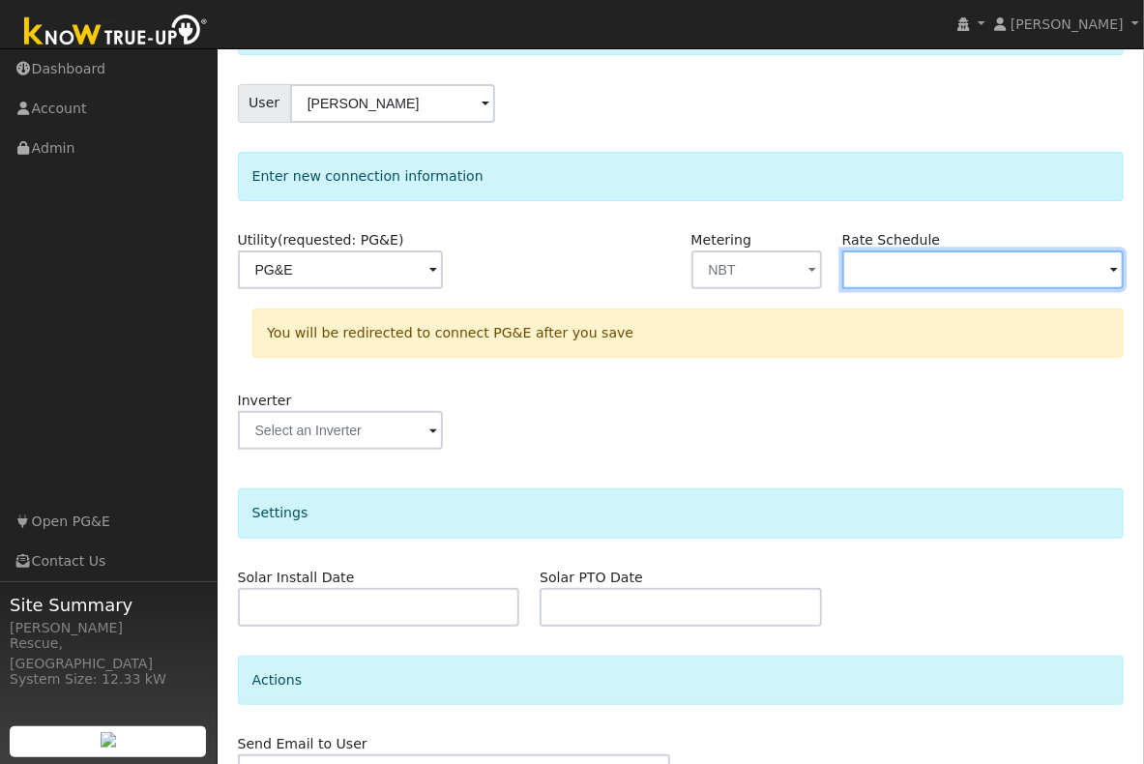
click at [928, 260] on input "text" at bounding box center [984, 270] width 282 height 39
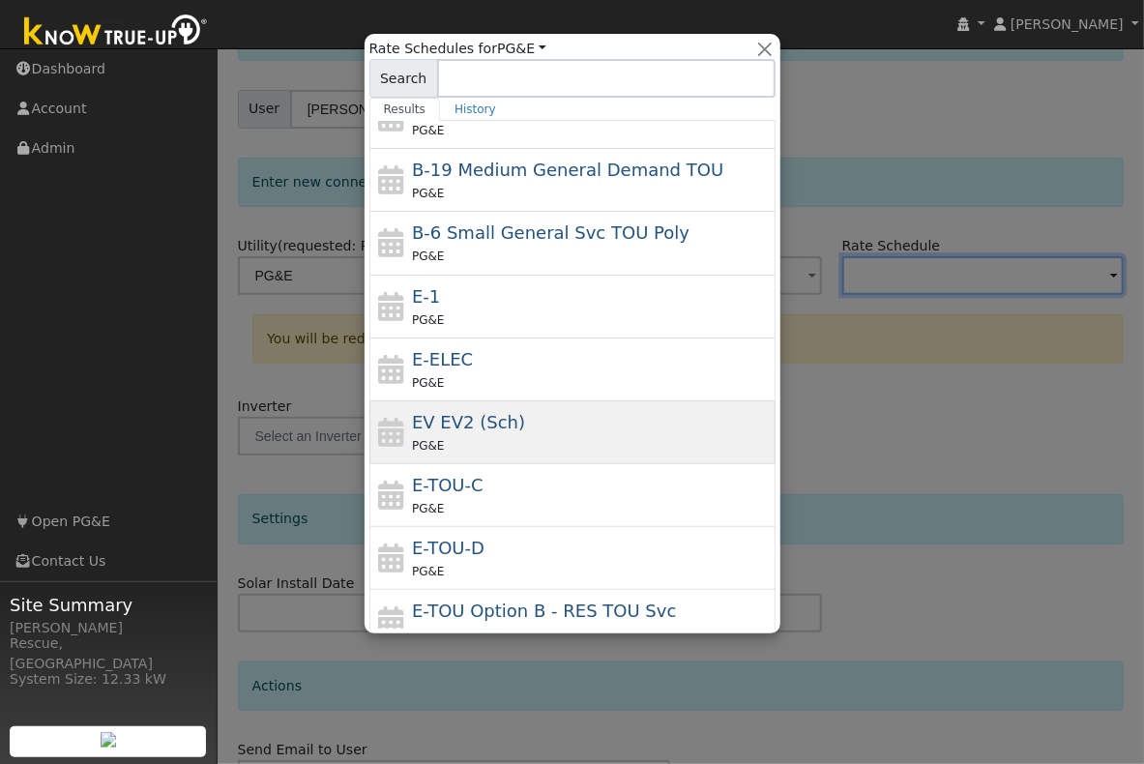
scroll to position [217, 0]
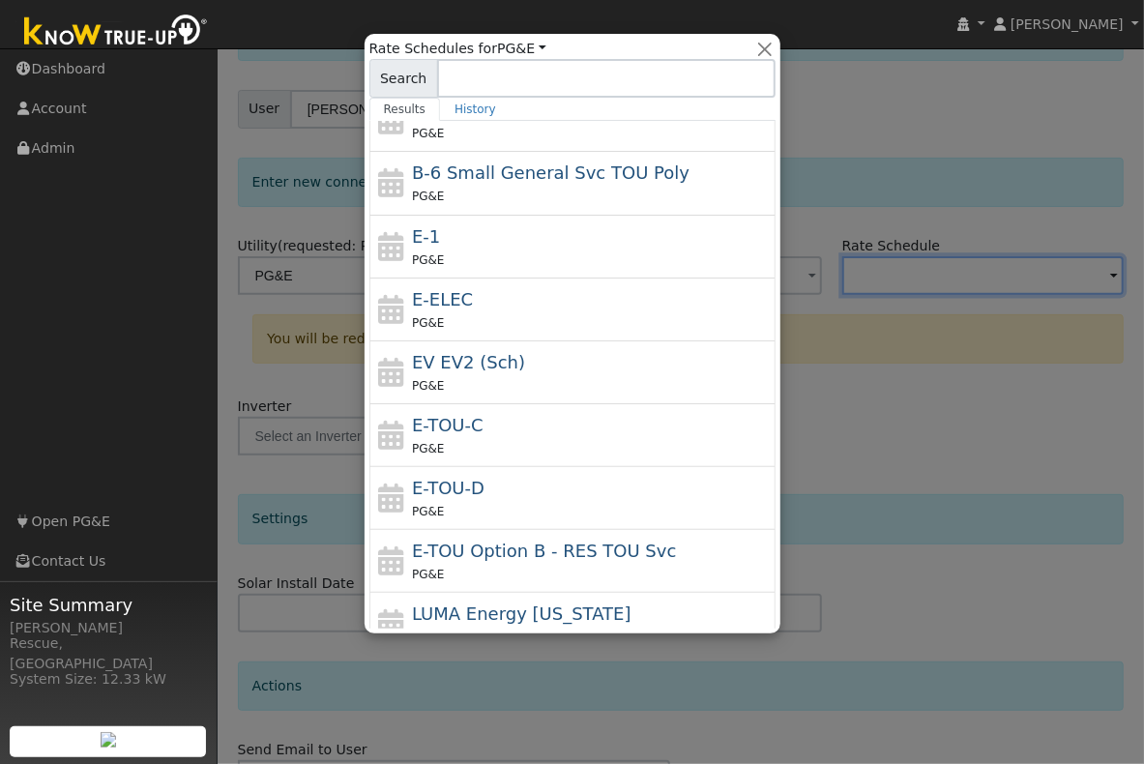
click at [557, 433] on div "E-TOU-C PG&E" at bounding box center [591, 435] width 359 height 46
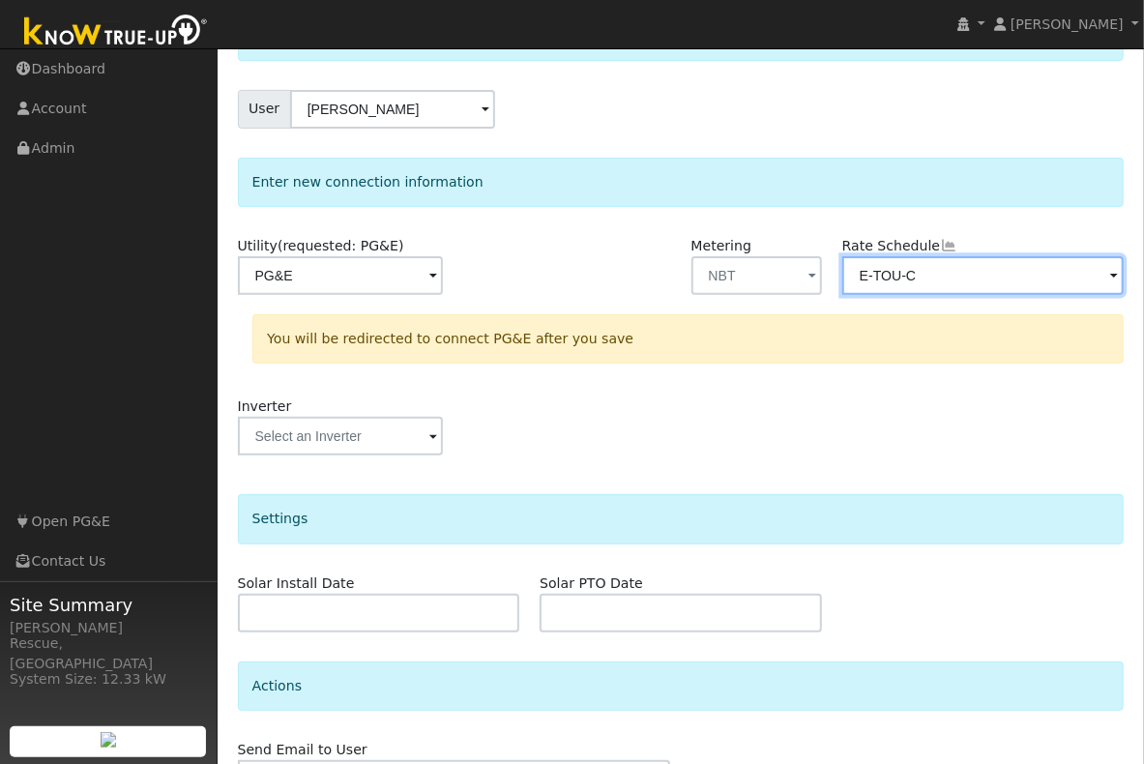
click at [976, 279] on input "E-TOU-C" at bounding box center [984, 275] width 282 height 39
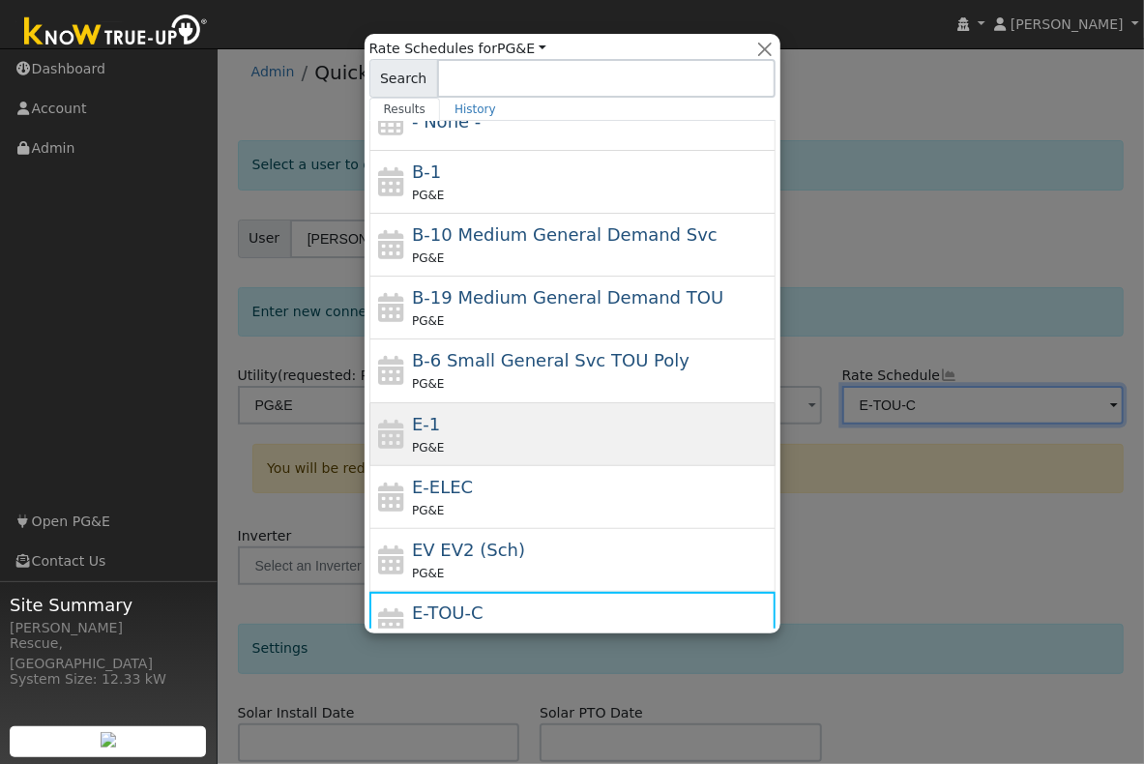
scroll to position [87, 0]
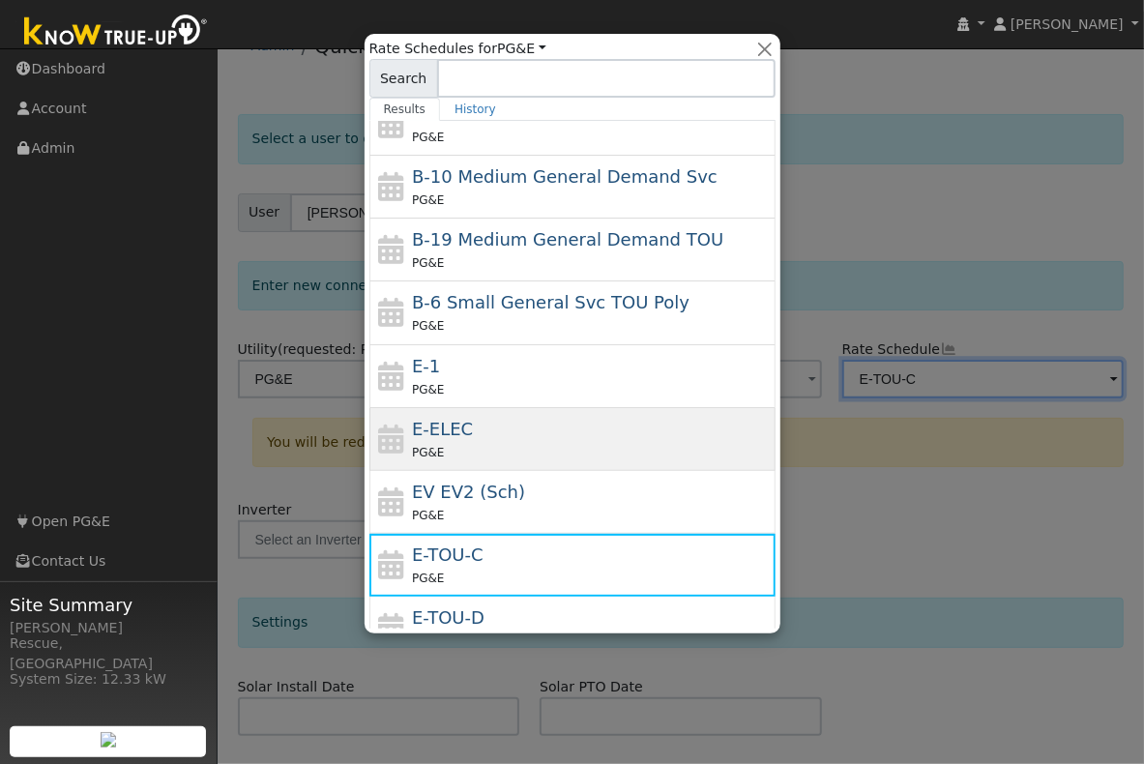
click at [504, 447] on div "PG&E" at bounding box center [591, 452] width 359 height 20
type input "E-ELEC"
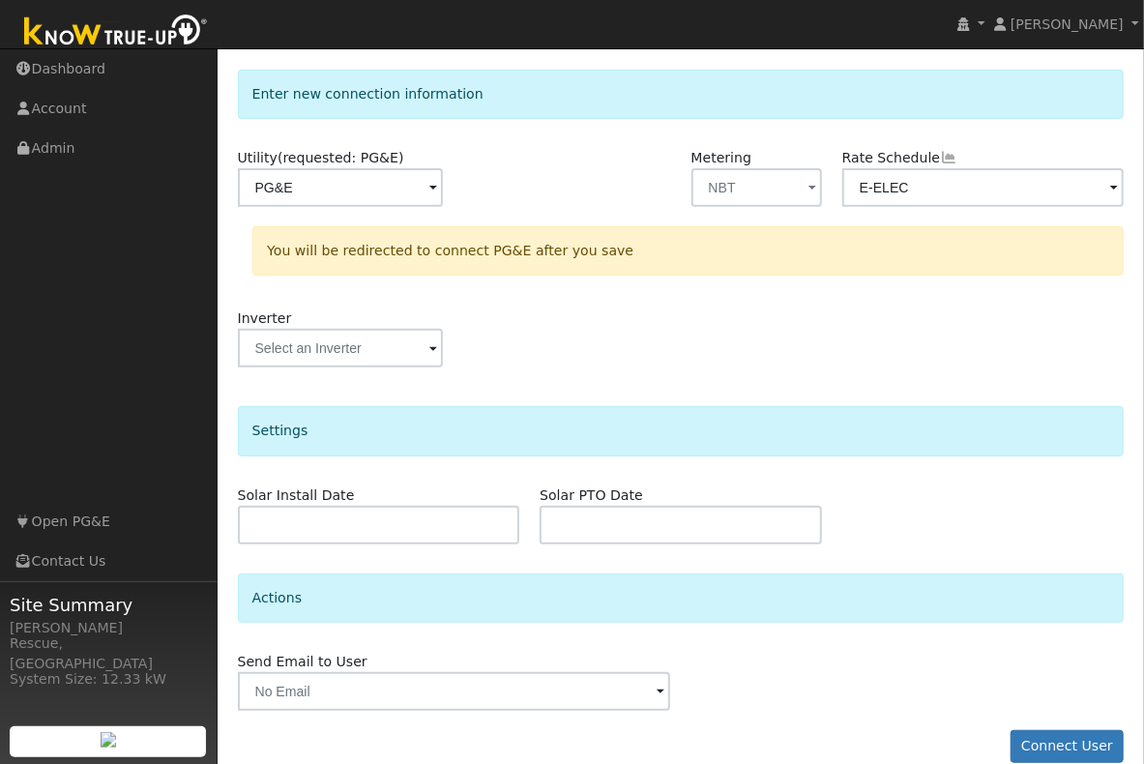
scroll to position [255, 0]
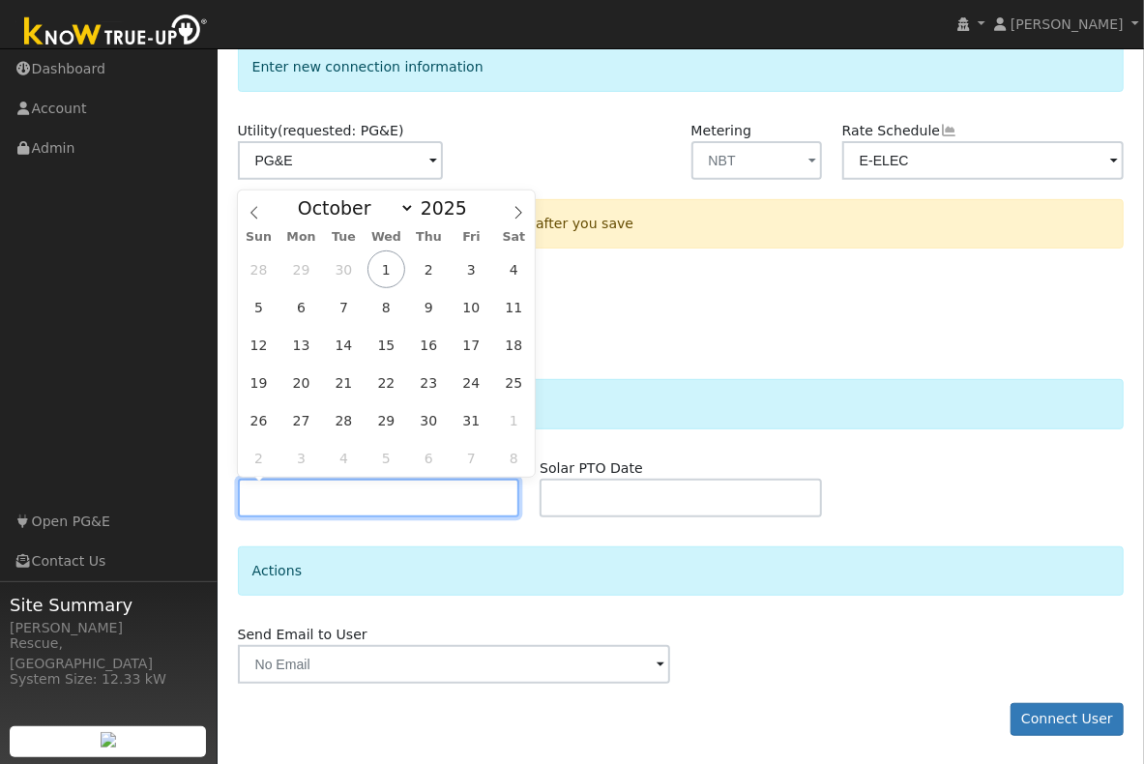
click at [340, 492] on input "text" at bounding box center [379, 498] width 282 height 39
click at [455, 211] on input "2025" at bounding box center [450, 207] width 70 height 21
click at [474, 218] on span at bounding box center [478, 213] width 14 height 11
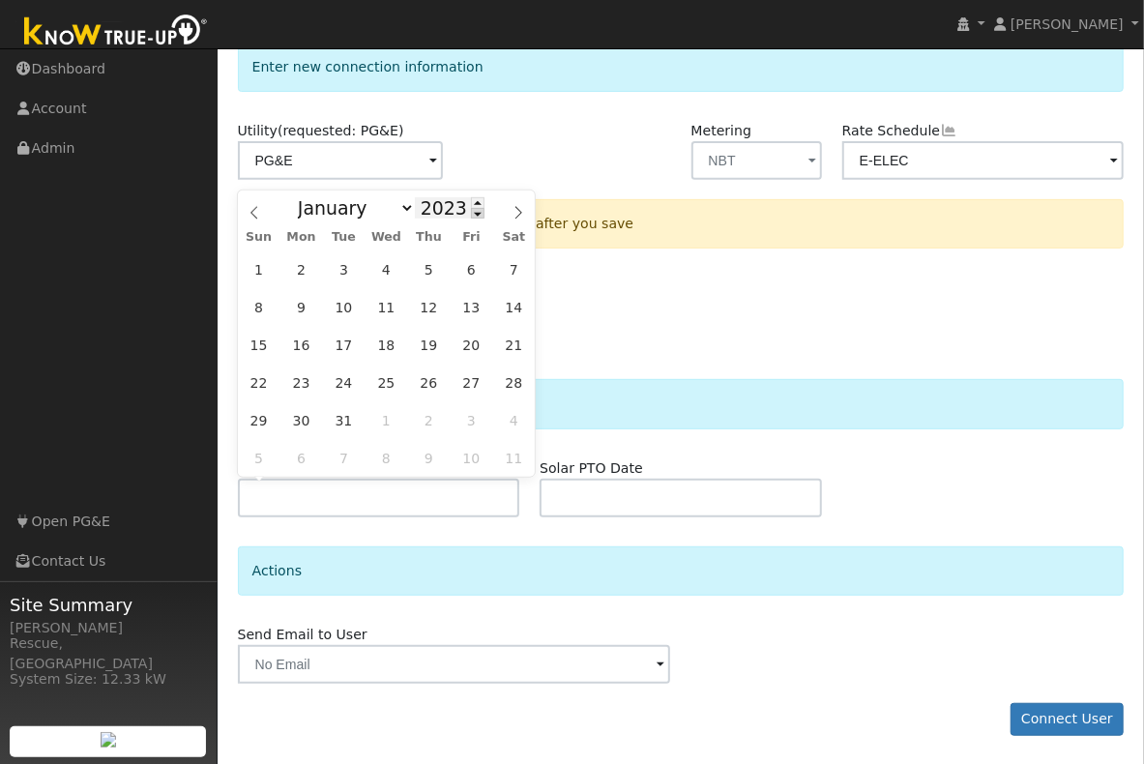
type input "2022"
click at [466, 300] on span "7" at bounding box center [472, 307] width 38 height 38
type input "10/07/2022"
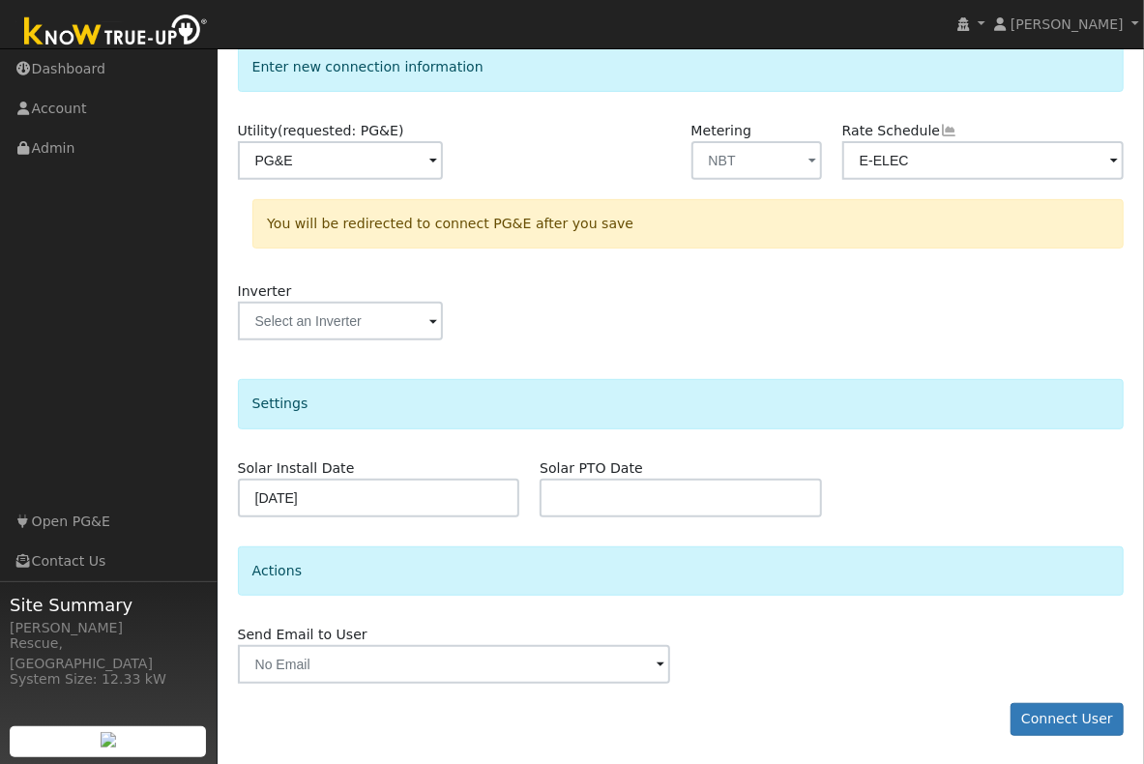
click at [722, 473] on div "Solar PTO Date" at bounding box center [681, 488] width 303 height 59
drag, startPoint x: 720, startPoint y: 495, endPoint x: 720, endPoint y: 475, distance: 20.3
click at [720, 495] on input "text" at bounding box center [681, 498] width 282 height 39
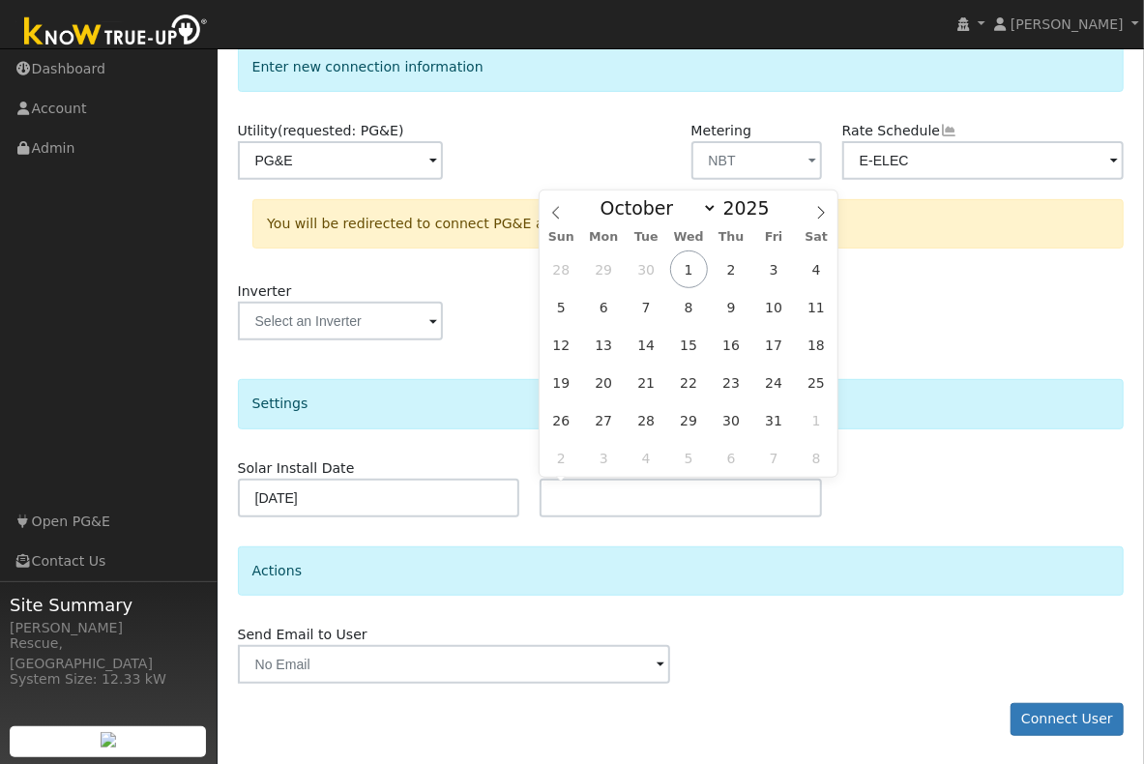
drag, startPoint x: 741, startPoint y: 206, endPoint x: 767, endPoint y: 222, distance: 30.9
click at [741, 206] on input "2025" at bounding box center [753, 207] width 70 height 21
click at [776, 213] on span at bounding box center [781, 213] width 14 height 11
type input "2023"
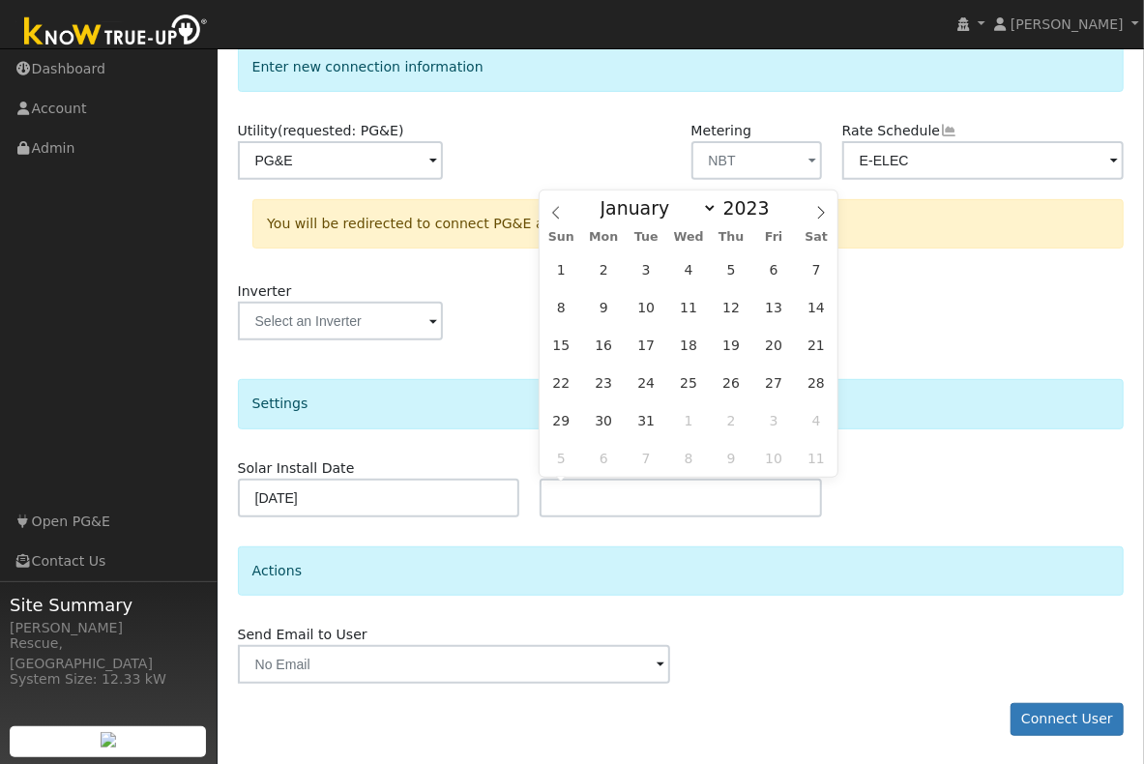
click at [781, 210] on div "January February March April May June July August September October November De…" at bounding box center [689, 207] width 223 height 33
click at [734, 278] on span "5" at bounding box center [732, 270] width 38 height 38
type input "10/05/2023"
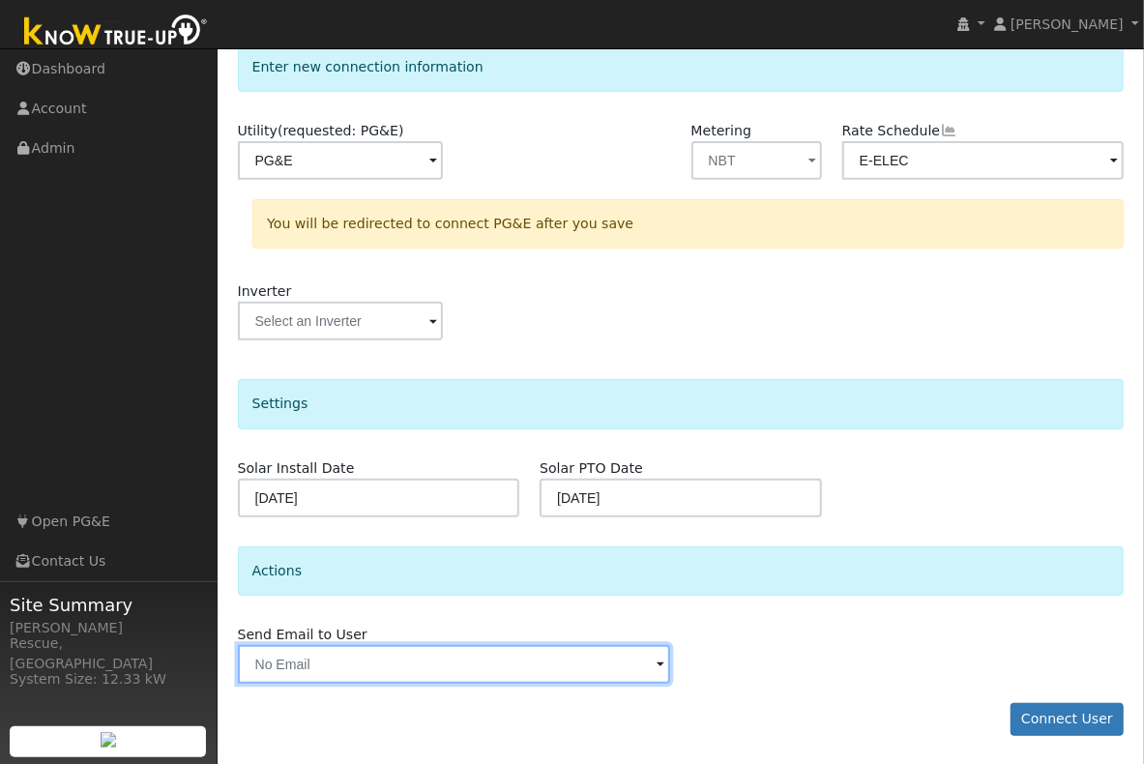
click at [529, 667] on input "text" at bounding box center [454, 664] width 433 height 39
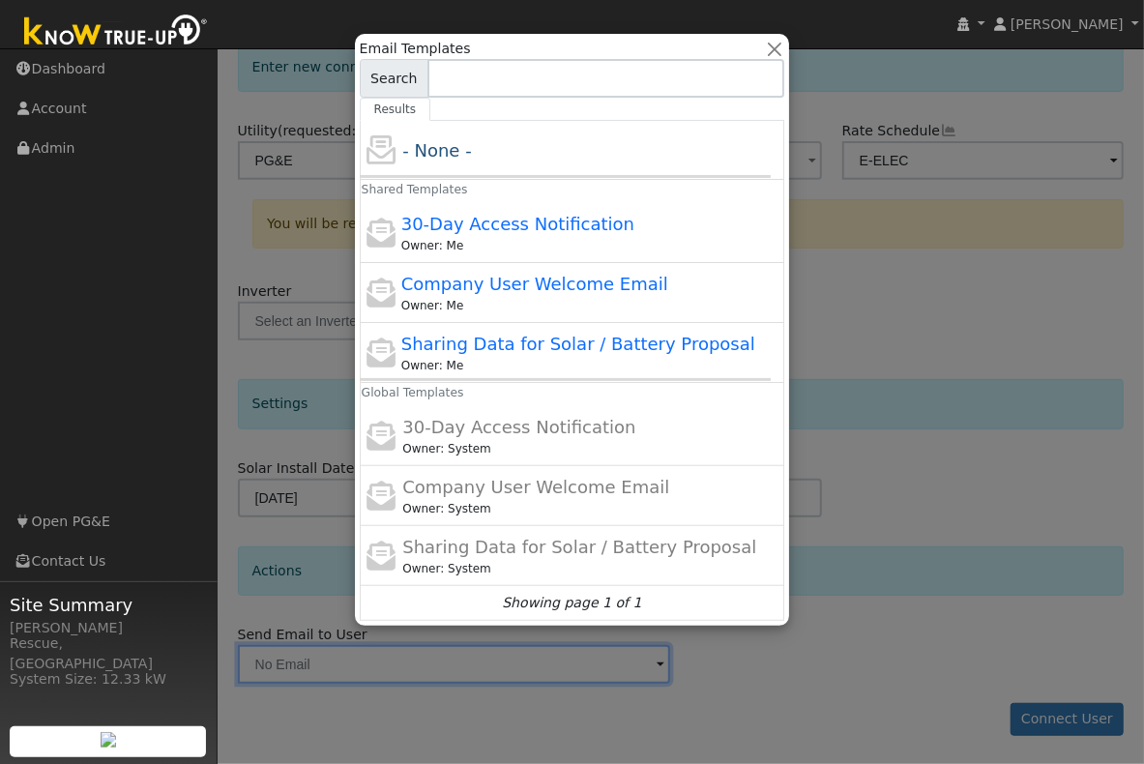
drag, startPoint x: 899, startPoint y: 628, endPoint x: 886, endPoint y: 626, distance: 12.7
click at [895, 627] on div at bounding box center [572, 382] width 1144 height 764
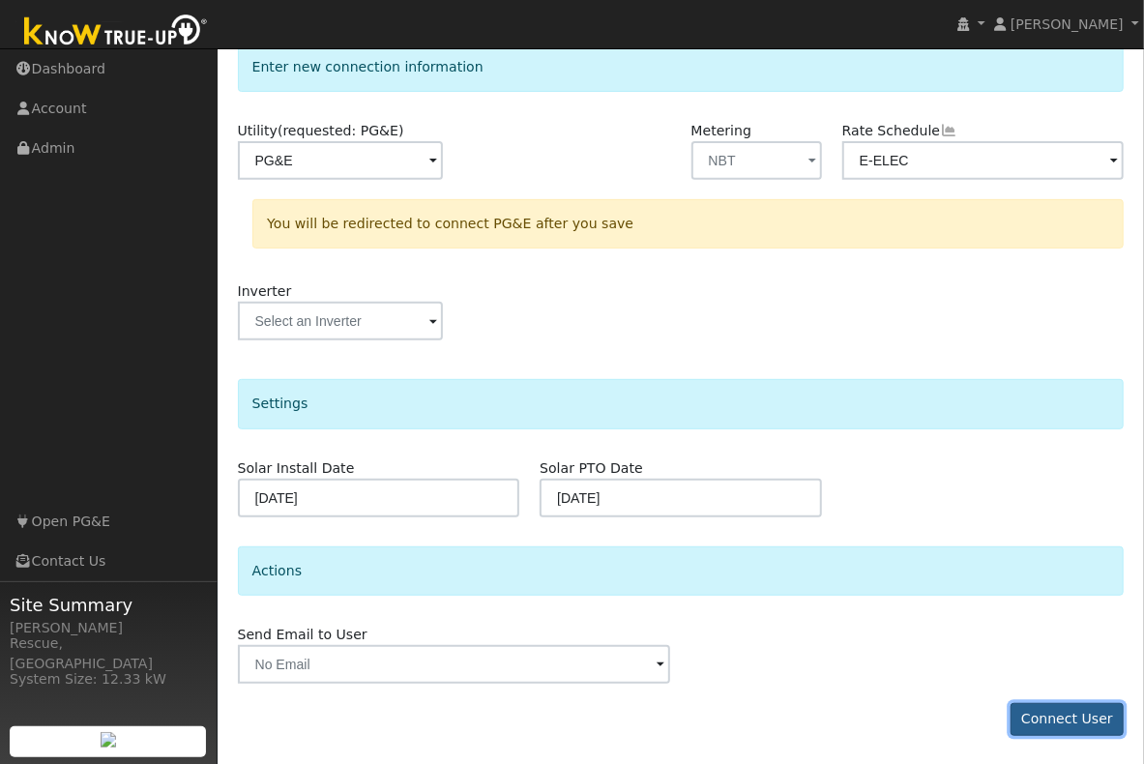
click at [1091, 727] on button "Connect User" at bounding box center [1068, 719] width 114 height 33
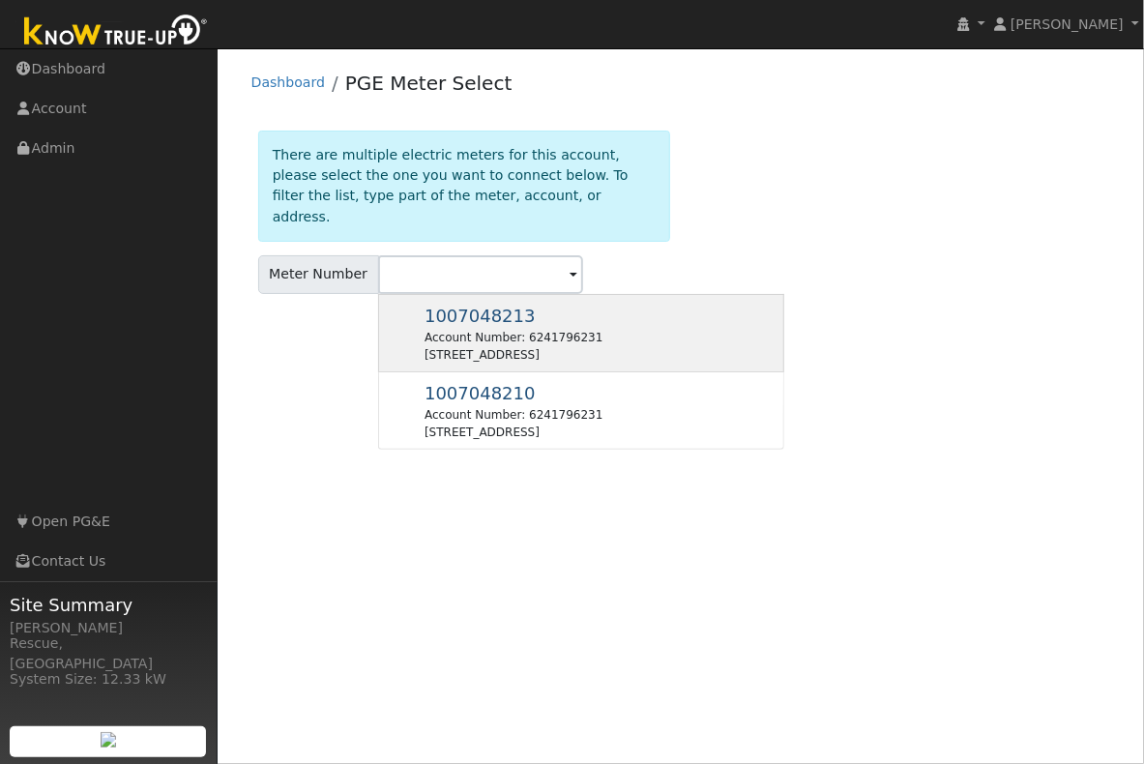
click at [735, 313] on div "1007048213 Account Number: 6241796231 [STREET_ADDRESS]" at bounding box center [581, 333] width 406 height 78
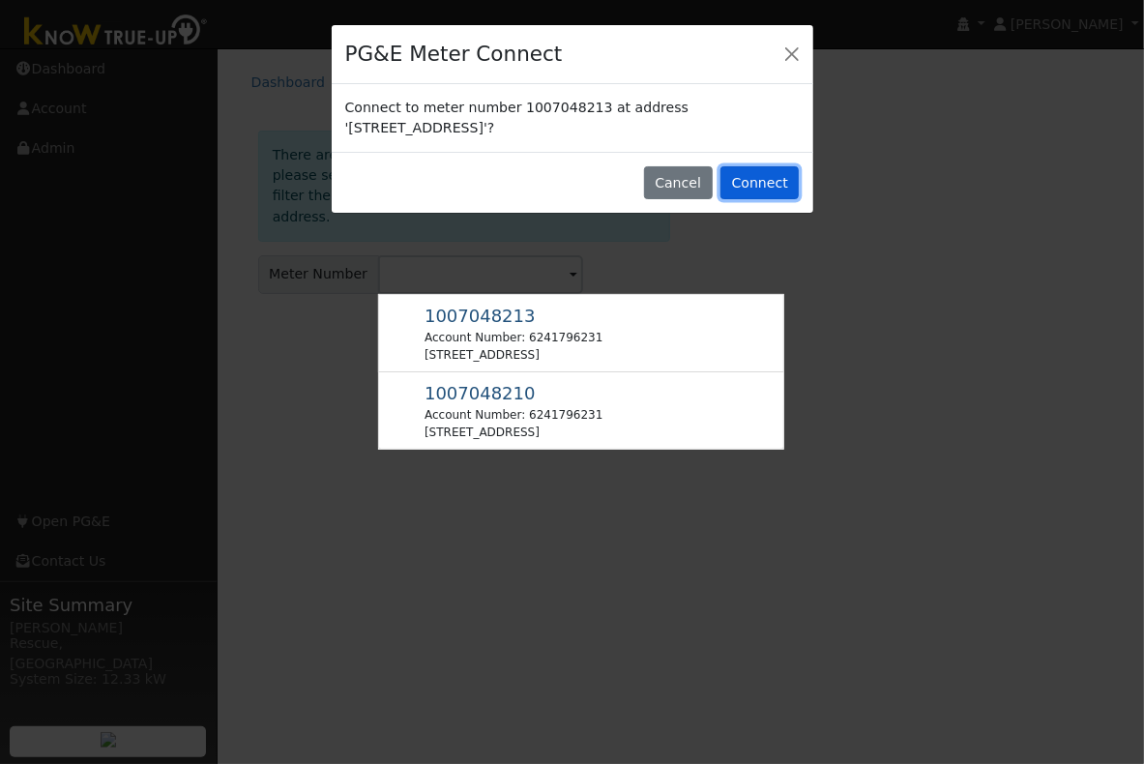
click at [759, 182] on button "Connect" at bounding box center [760, 182] width 78 height 33
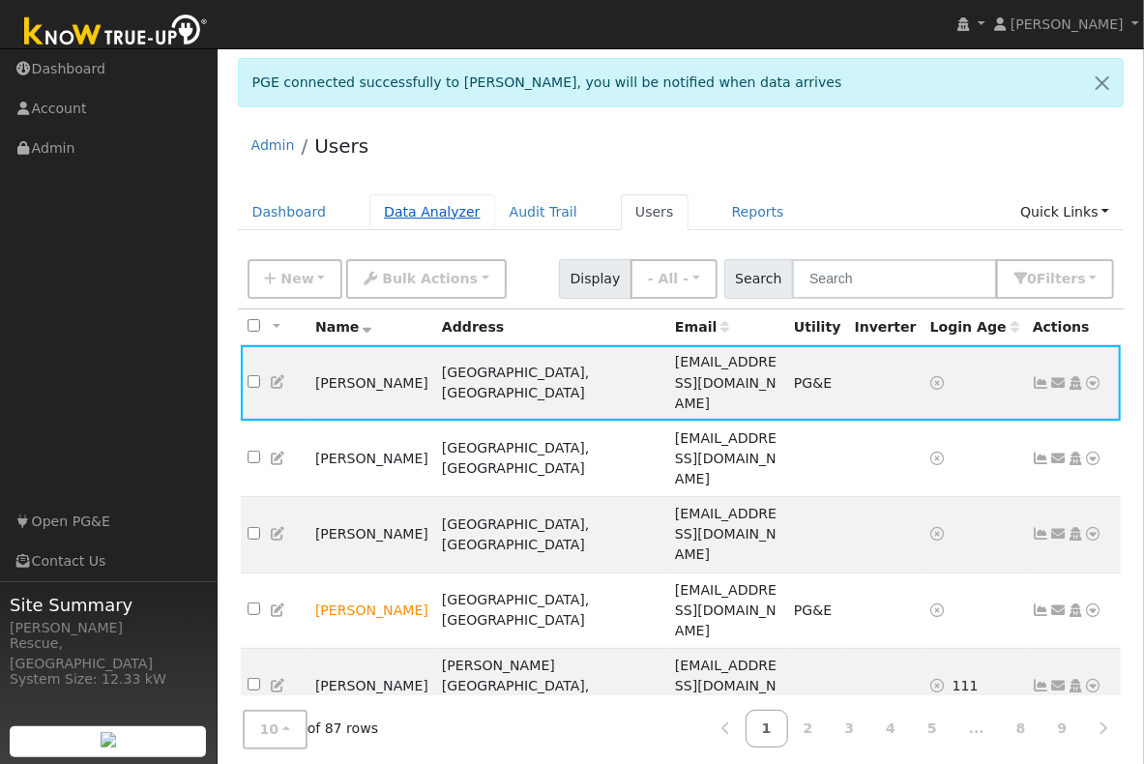
click at [422, 199] on link "Data Analyzer" at bounding box center [433, 212] width 126 height 36
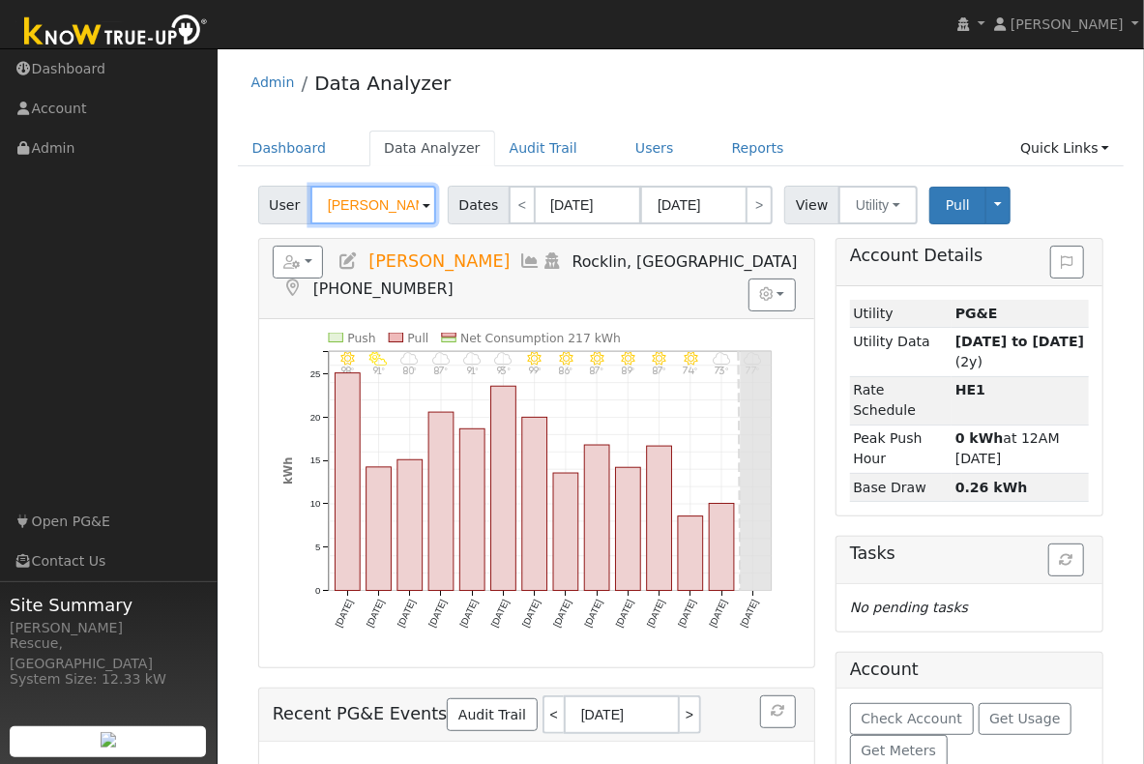
drag, startPoint x: 403, startPoint y: 212, endPoint x: 298, endPoint y: 207, distance: 105.6
click at [299, 207] on div "User [PERSON_NAME]" at bounding box center [349, 205] width 183 height 39
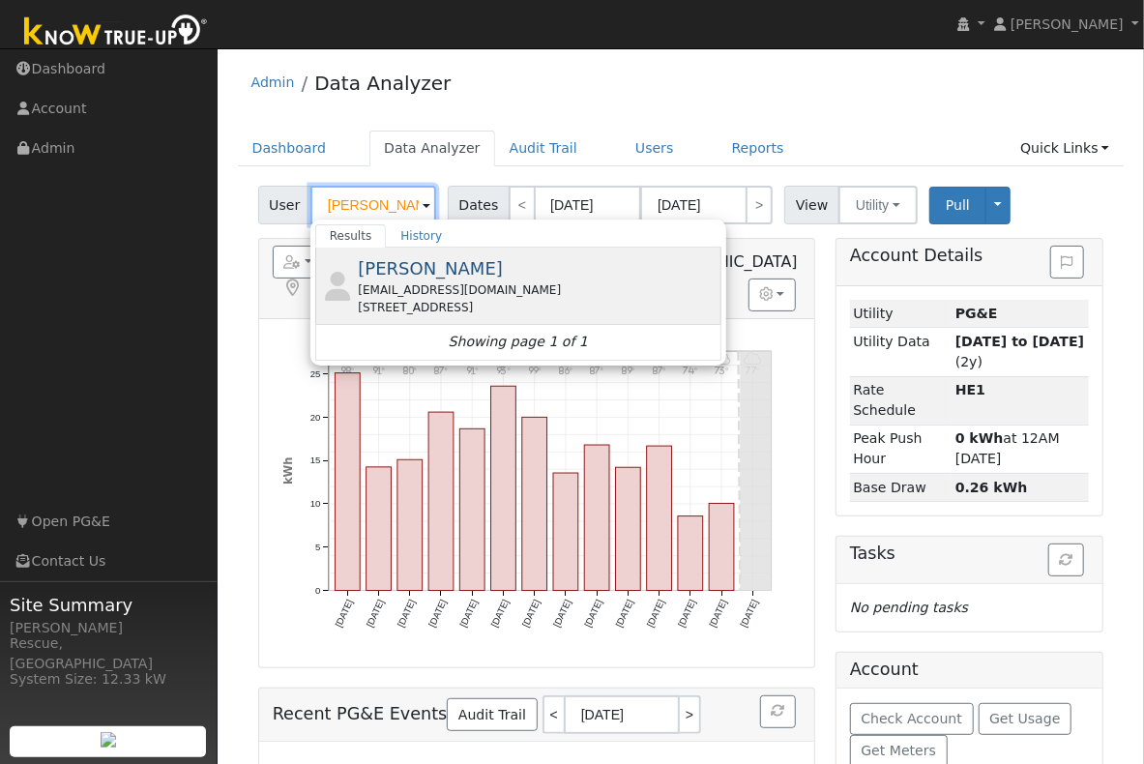
scroll to position [12, 0]
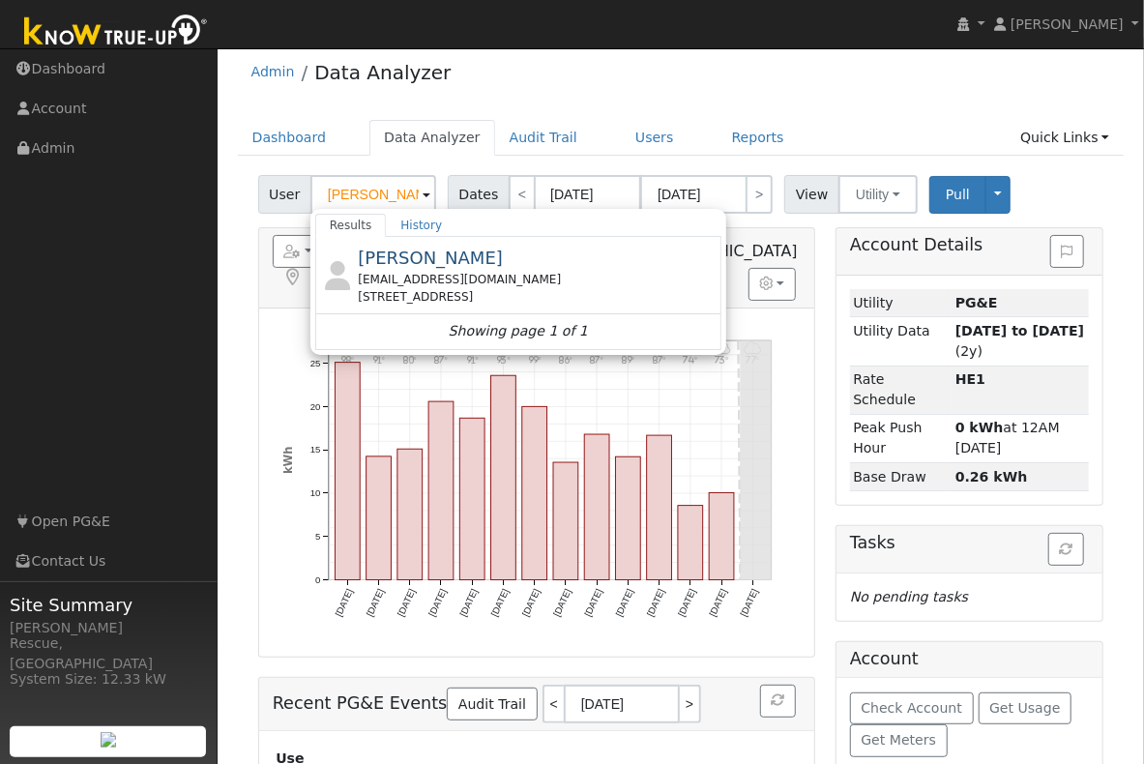
click at [437, 283] on div "[EMAIL_ADDRESS][DOMAIN_NAME]" at bounding box center [537, 279] width 359 height 17
type input "[PERSON_NAME]"
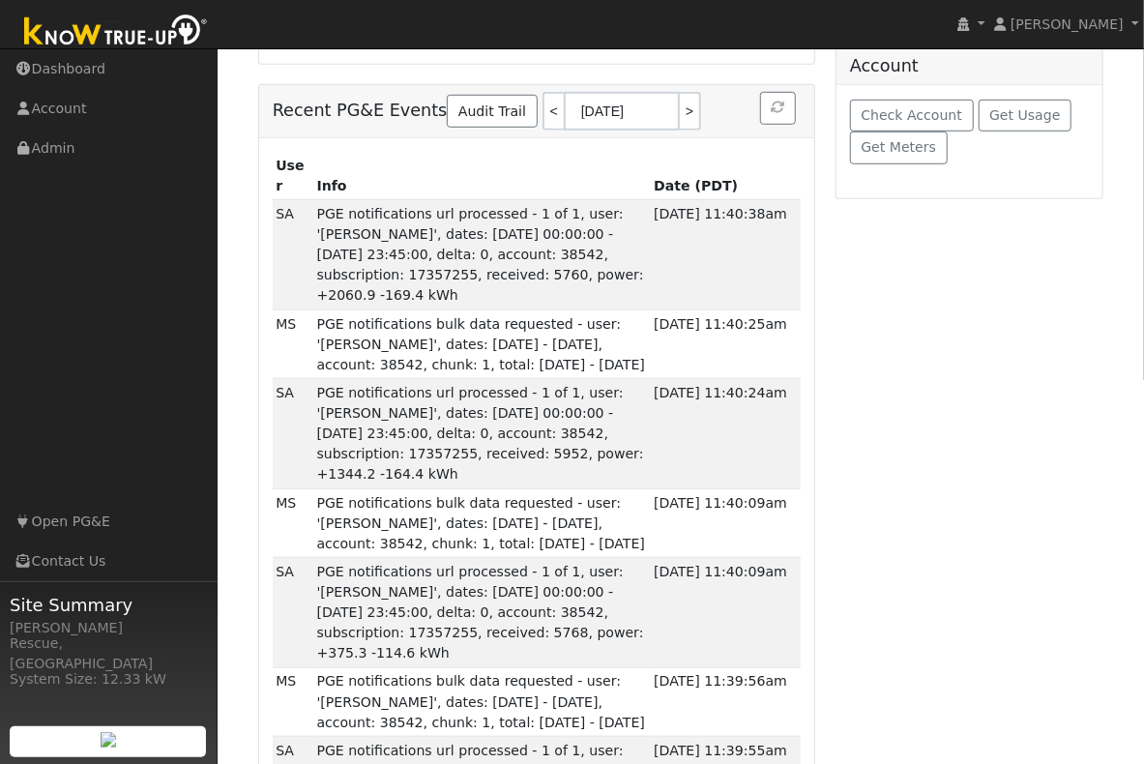
scroll to position [295, 0]
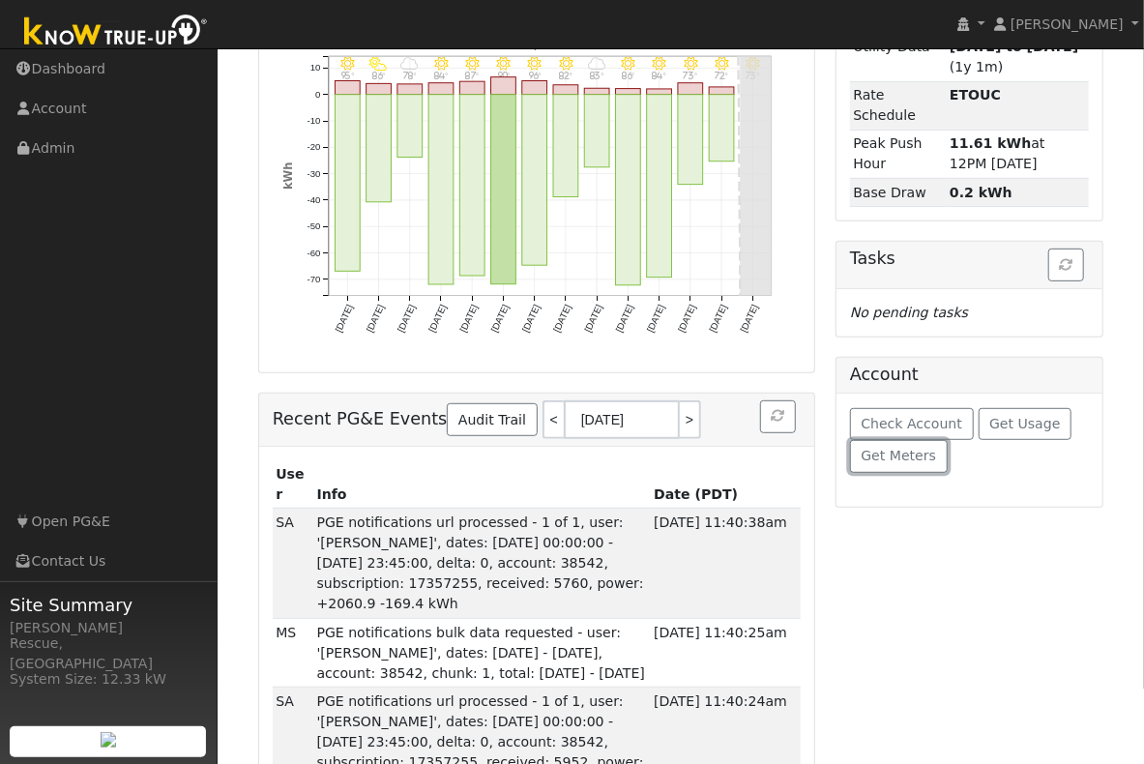
drag, startPoint x: 915, startPoint y: 455, endPoint x: 927, endPoint y: 442, distance: 17.1
click at [915, 453] on span "Get Meters" at bounding box center [898, 455] width 75 height 15
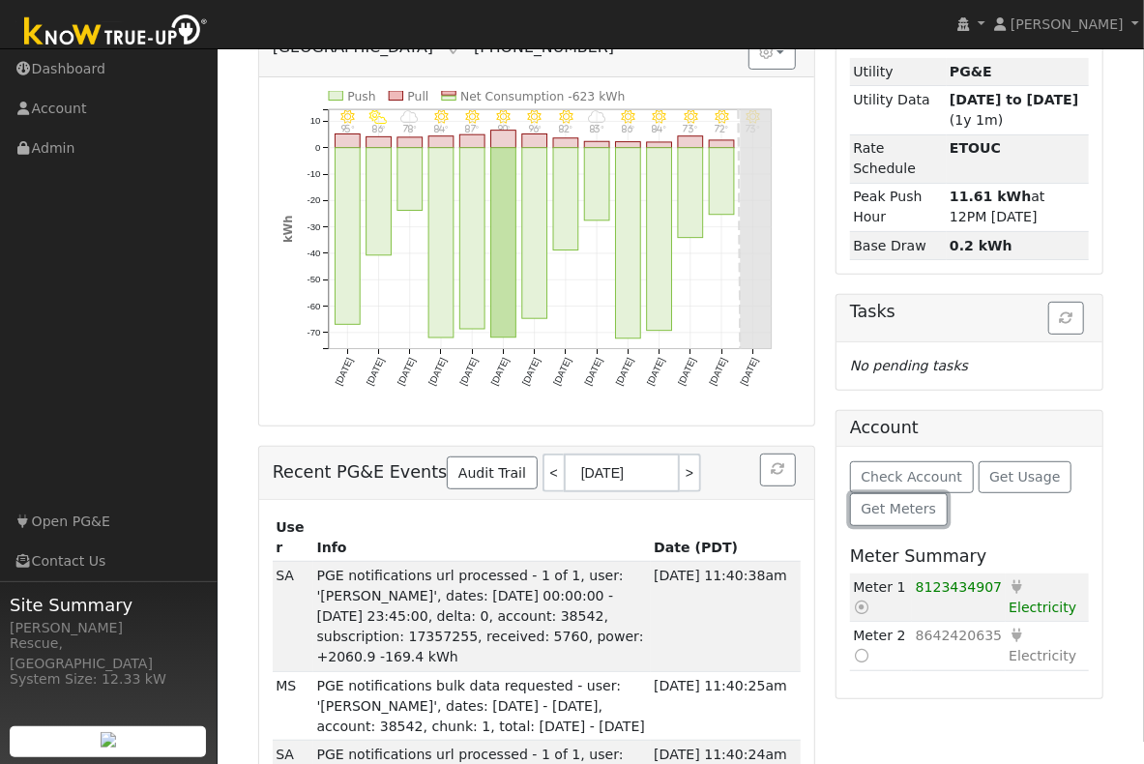
scroll to position [274, 0]
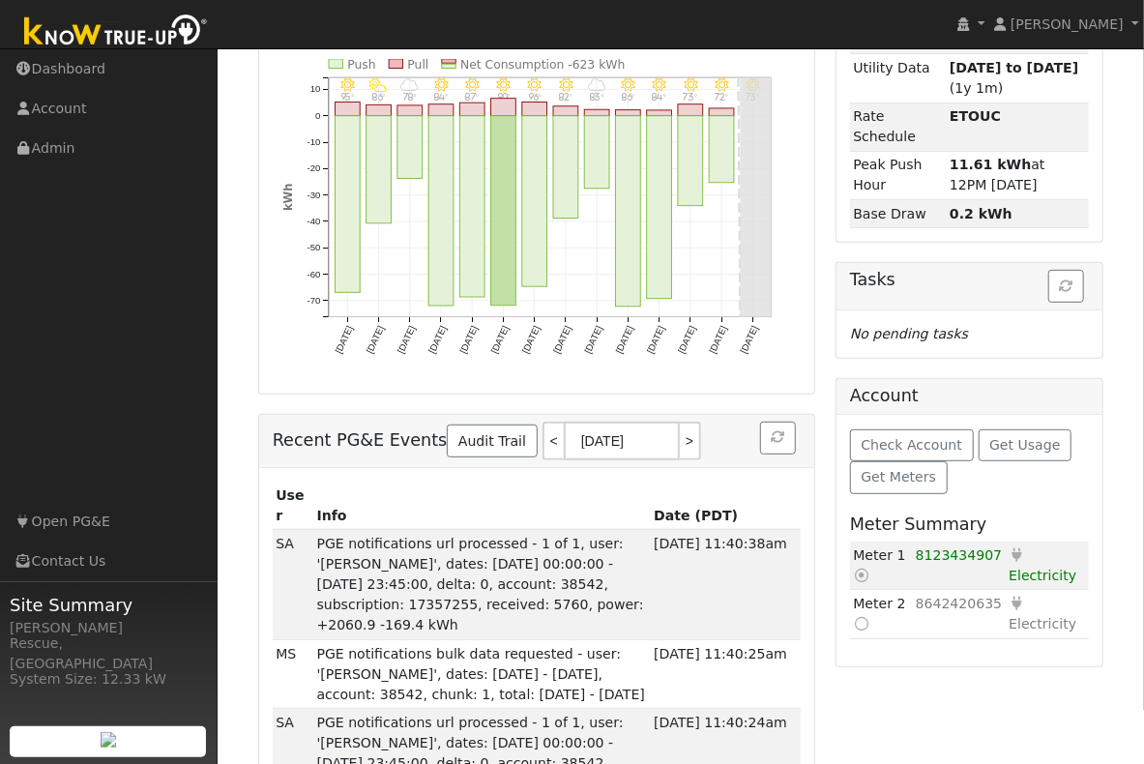
click at [864, 624] on icon at bounding box center [861, 624] width 17 height 14
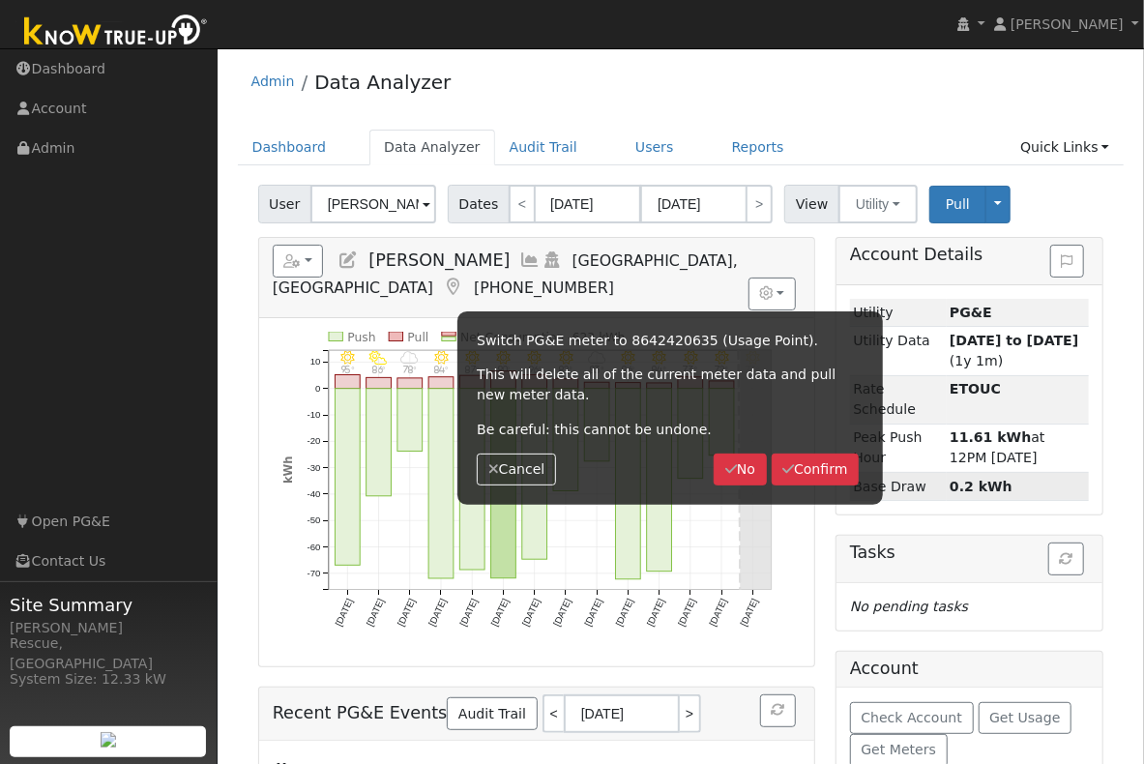
scroll to position [0, 0]
click at [829, 460] on button "Confirm" at bounding box center [816, 471] width 88 height 33
